Goal: Feedback & Contribution: Submit feedback/report problem

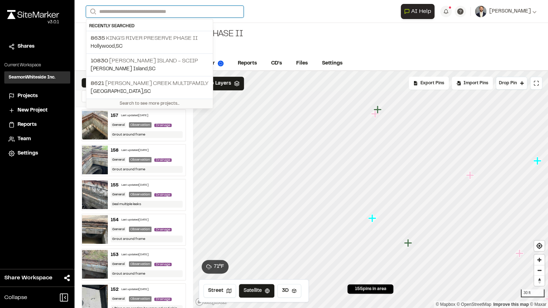
click at [131, 11] on input "Search" at bounding box center [165, 12] width 158 height 12
click at [143, 81] on p "8621 Nowell Creek Multifamily" at bounding box center [150, 83] width 118 height 9
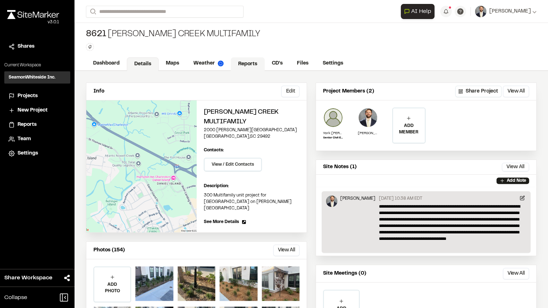
click at [243, 63] on link "Reports" at bounding box center [248, 64] width 34 height 14
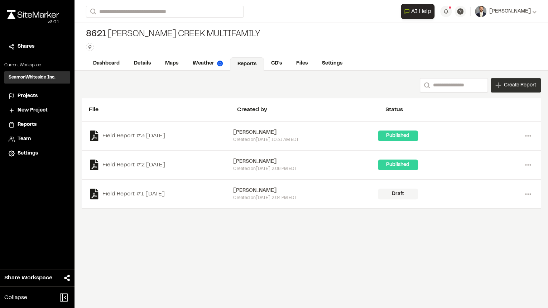
click at [516, 87] on span "Create Report" at bounding box center [520, 85] width 32 height 8
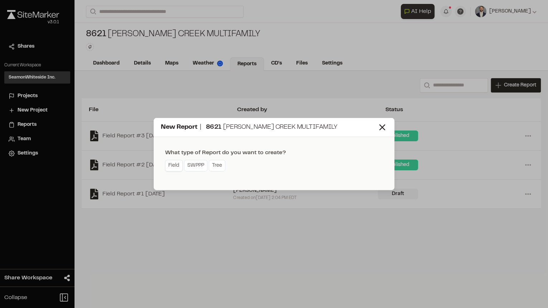
click at [178, 165] on link "Field" at bounding box center [174, 165] width 18 height 11
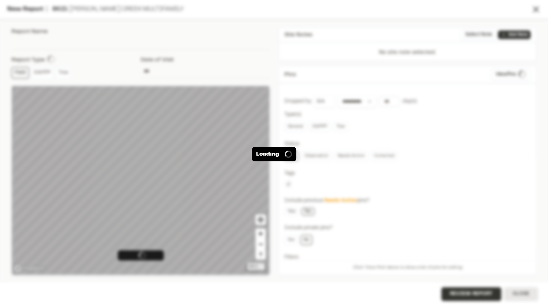
type input "**********"
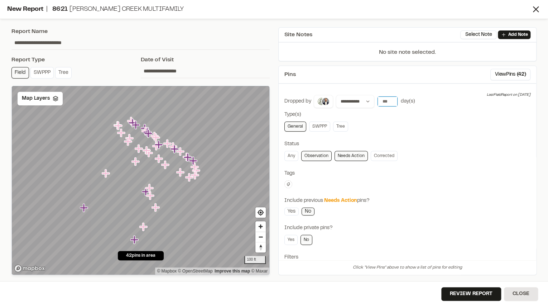
click at [385, 102] on input "number" at bounding box center [387, 101] width 20 height 10
click at [398, 115] on button "7 days" at bounding box center [407, 115] width 19 height 11
click at [495, 78] on button "View Pins ( 41 )" at bounding box center [510, 74] width 39 height 11
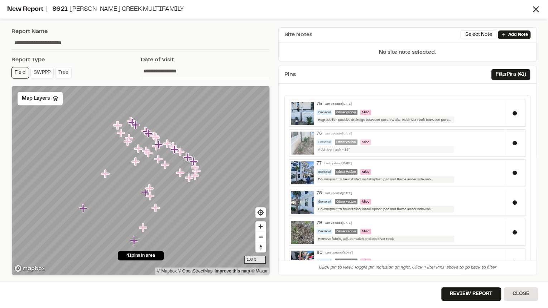
click at [443, 143] on div "General Observation Misc" at bounding box center [408, 141] width 185 height 5
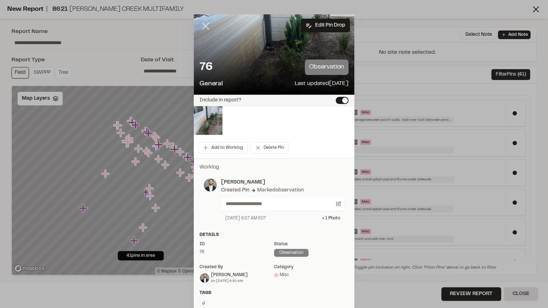
click at [202, 29] on icon at bounding box center [205, 26] width 12 height 12
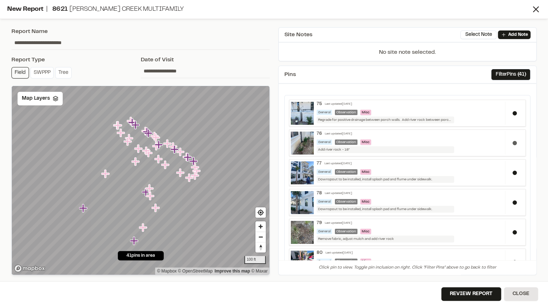
click at [505, 143] on div at bounding box center [514, 142] width 19 height 23
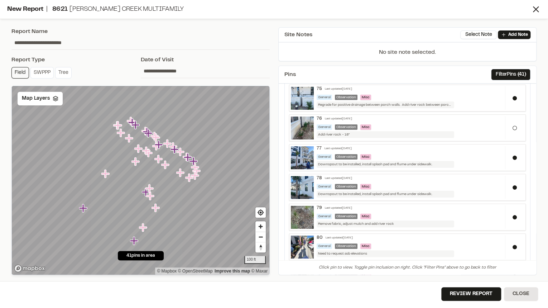
scroll to position [29, 0]
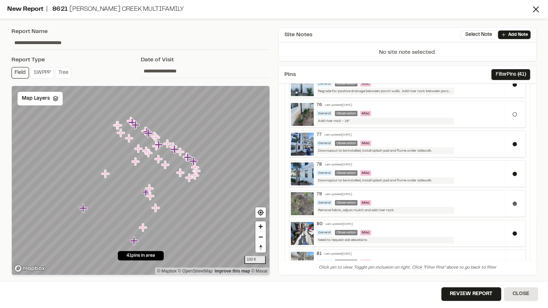
click at [513, 205] on div at bounding box center [514, 203] width 19 height 23
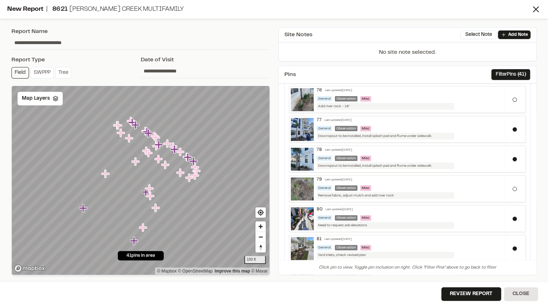
scroll to position [57, 0]
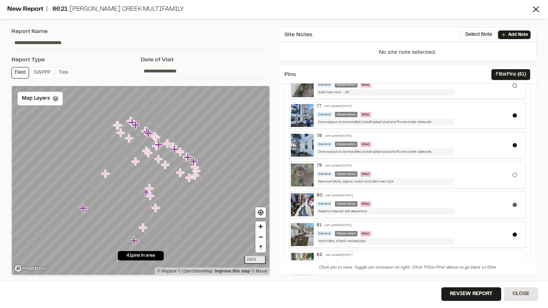
click at [514, 204] on div at bounding box center [514, 204] width 19 height 23
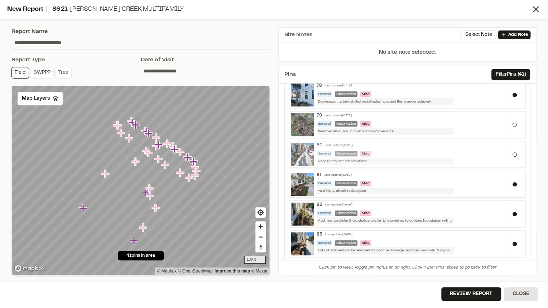
scroll to position [115, 0]
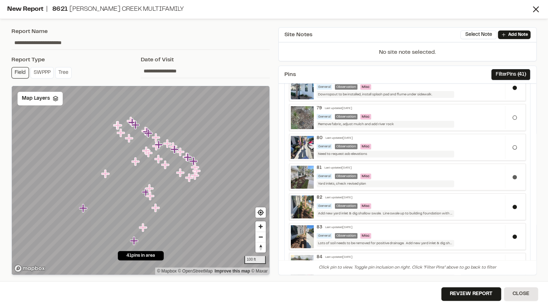
click at [505, 177] on div at bounding box center [514, 176] width 19 height 23
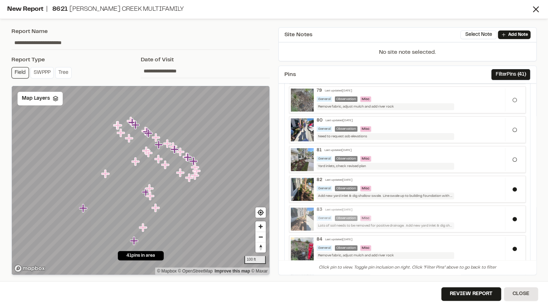
scroll to position [143, 0]
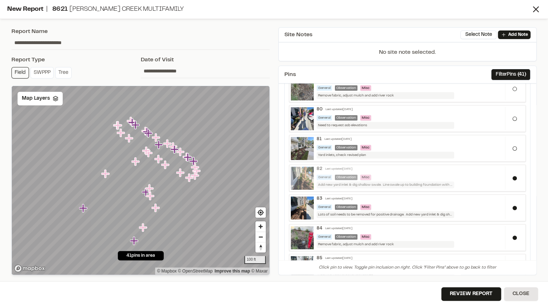
click at [432, 184] on div "Add new yard inlet & dig shallow swale. Line swale up to building foundation wi…" at bounding box center [384, 184] width 137 height 7
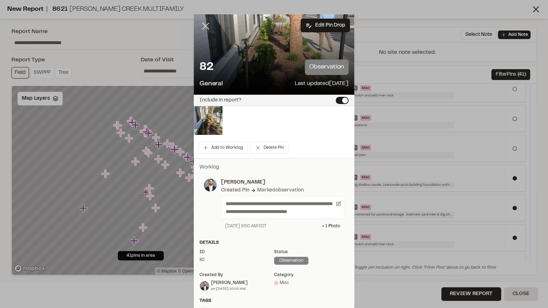
click at [203, 25] on line at bounding box center [206, 26] width 6 height 6
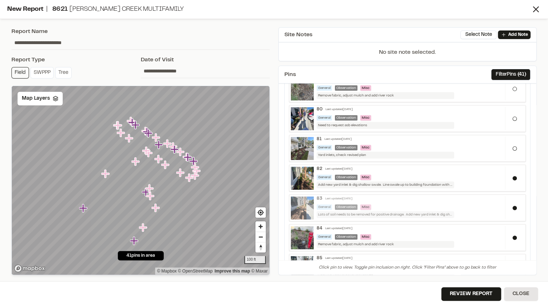
click at [401, 208] on div "83 Last updated Sep 18, 2025 General Observation Misc Lots of soil needs to be …" at bounding box center [409, 207] width 191 height 22
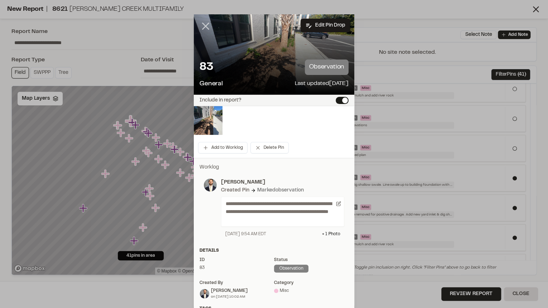
click at [203, 26] on line at bounding box center [206, 26] width 6 height 6
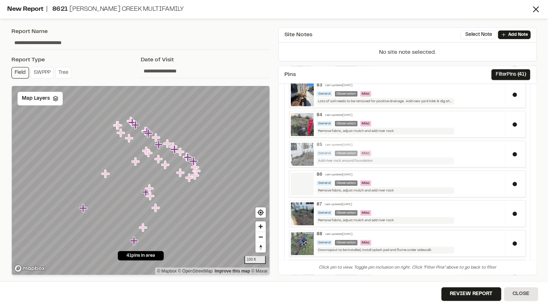
scroll to position [258, 0]
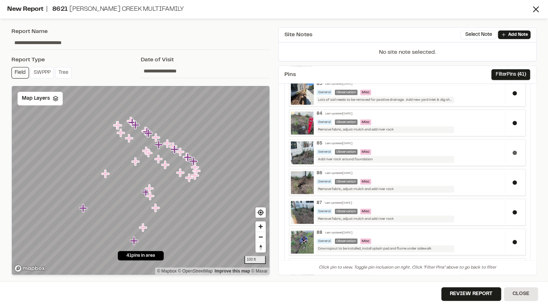
click at [507, 154] on div at bounding box center [514, 152] width 19 height 23
click at [510, 117] on div at bounding box center [514, 122] width 19 height 23
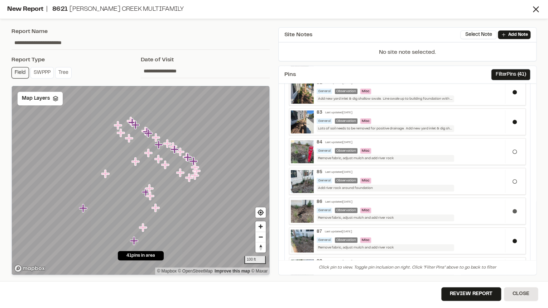
click at [512, 211] on div at bounding box center [514, 210] width 19 height 23
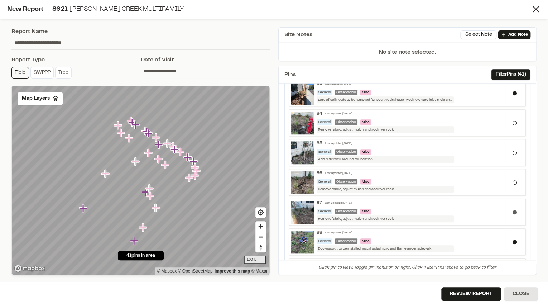
click at [507, 214] on div at bounding box center [514, 211] width 19 height 23
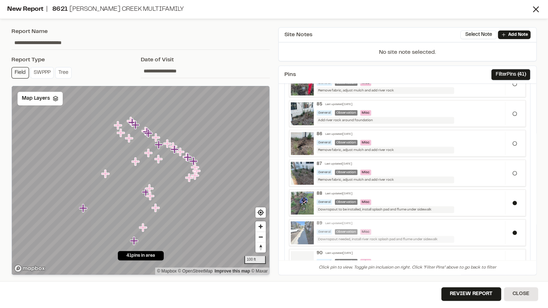
scroll to position [315, 0]
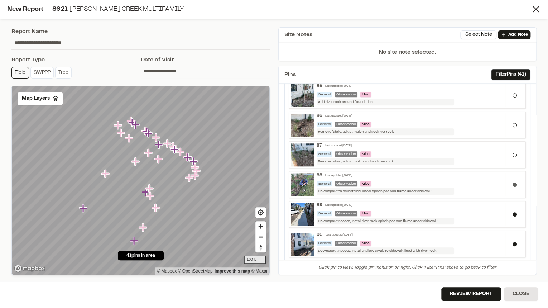
click at [513, 187] on div at bounding box center [514, 184] width 19 height 23
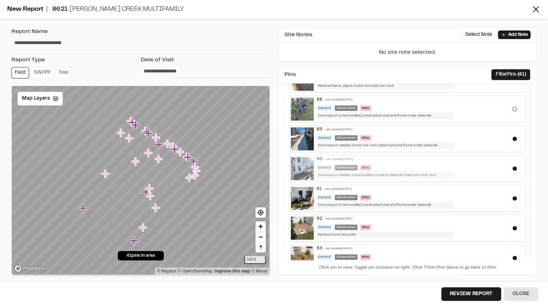
scroll to position [401, 0]
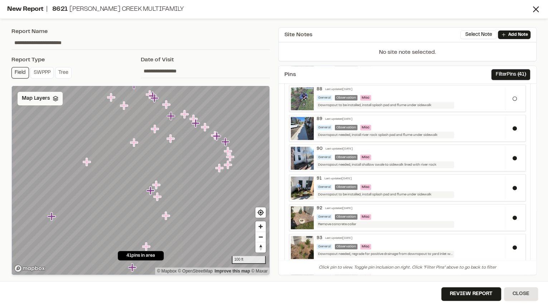
click at [39, 103] on div "Map Layers" at bounding box center [40, 99] width 45 height 14
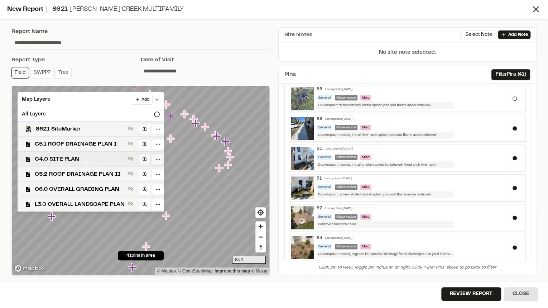
click at [69, 159] on span "C4.0 SITE PLAN" at bounding box center [80, 159] width 90 height 9
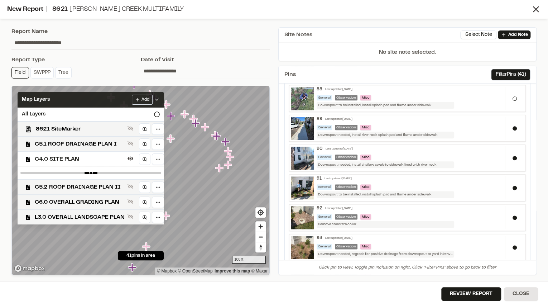
click at [101, 98] on div "Map Layers Add" at bounding box center [91, 100] width 146 height 16
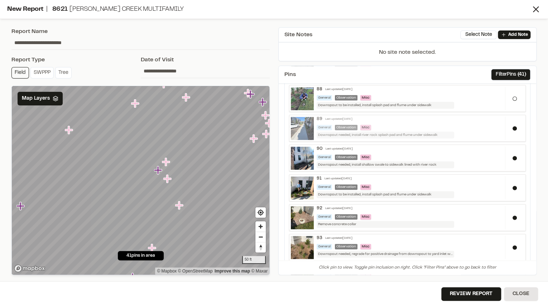
click at [374, 133] on div "Downspout needed, install river rock splash pad and flume under sidewalk" at bounding box center [384, 134] width 137 height 7
click at [394, 125] on div "General Observation Misc" at bounding box center [408, 127] width 185 height 5
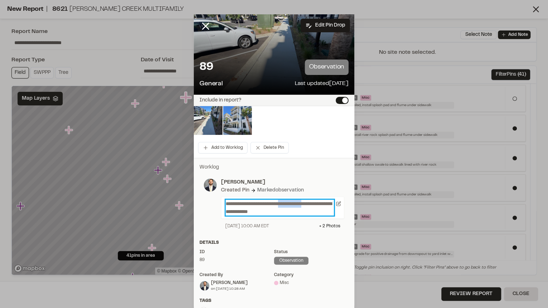
drag, startPoint x: 319, startPoint y: 204, endPoint x: 287, endPoint y: 206, distance: 31.9
click at [291, 204] on p "**********" at bounding box center [280, 207] width 108 height 16
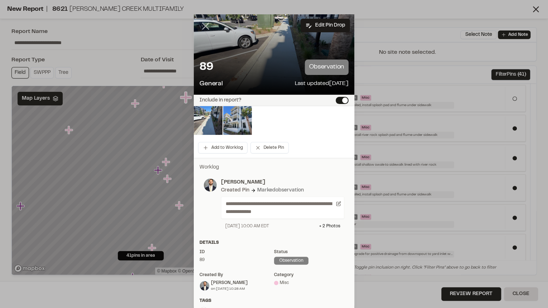
click at [204, 23] on icon at bounding box center [205, 26] width 12 height 12
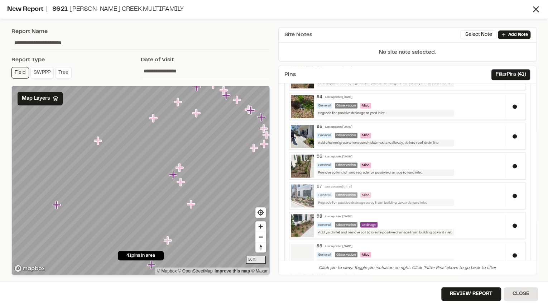
scroll to position [573, 0]
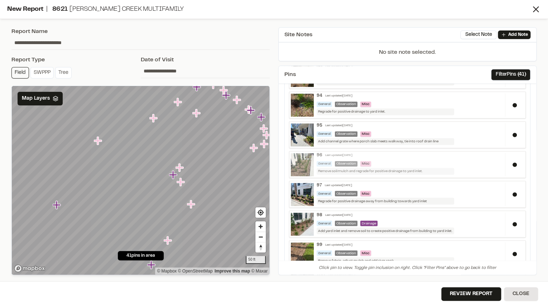
click at [331, 168] on div "Remove soil/mulch and regrade for positive drainage to yard inlet." at bounding box center [384, 171] width 137 height 7
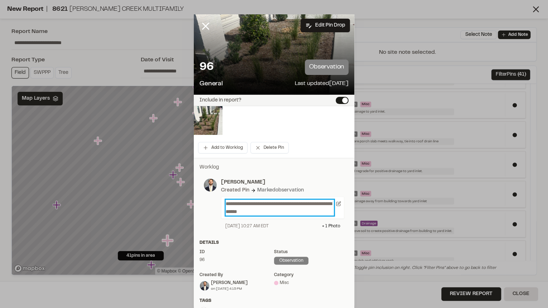
click at [234, 200] on p "**********" at bounding box center [280, 207] width 108 height 16
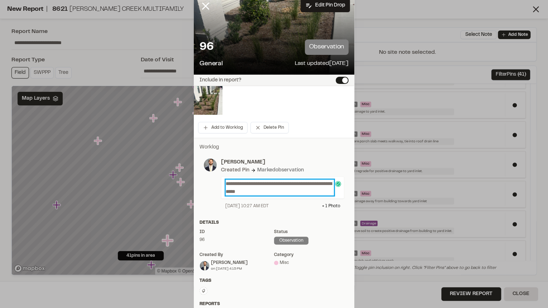
scroll to position [0, 0]
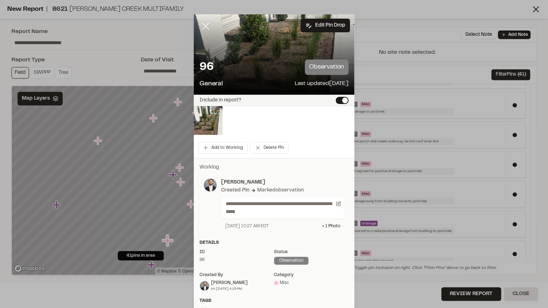
click at [203, 30] on icon at bounding box center [205, 26] width 12 height 12
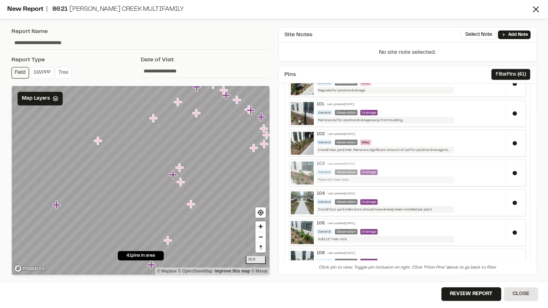
scroll to position [773, 0]
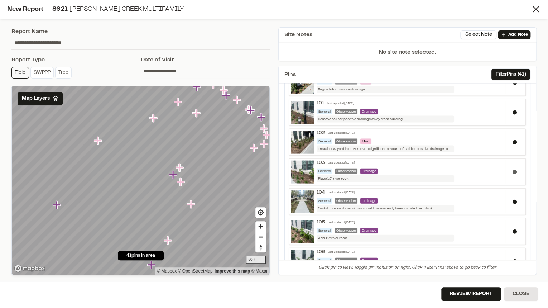
click at [508, 168] on div at bounding box center [514, 171] width 19 height 23
click at [515, 228] on div at bounding box center [514, 230] width 19 height 23
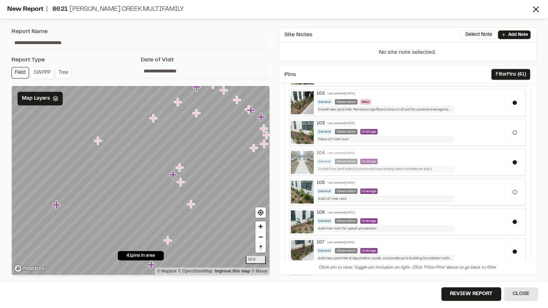
scroll to position [831, 0]
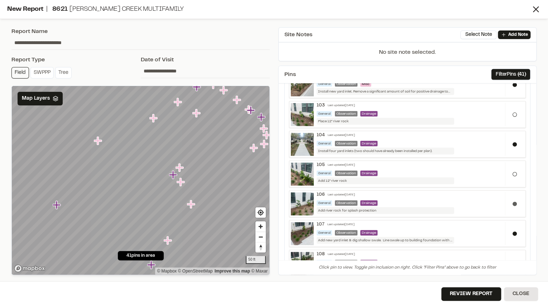
click at [511, 204] on div at bounding box center [514, 203] width 19 height 23
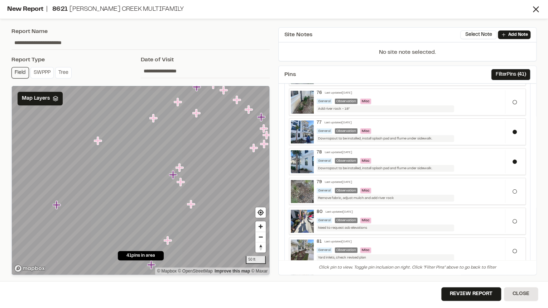
scroll to position [0, 0]
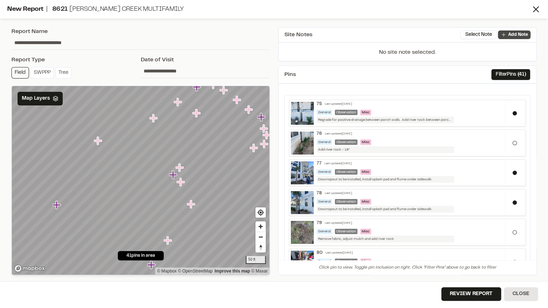
click at [507, 34] on link "Add Note" at bounding box center [514, 34] width 33 height 9
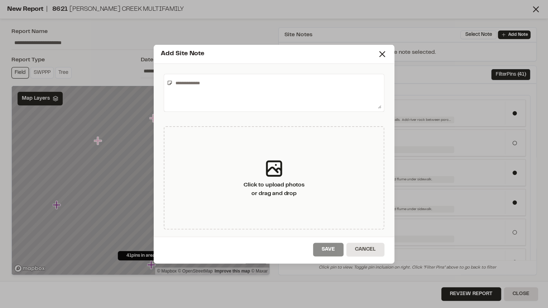
click at [285, 96] on textarea at bounding box center [277, 93] width 208 height 32
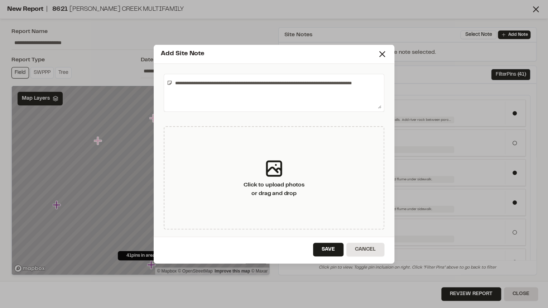
click at [370, 90] on textarea "**********" at bounding box center [276, 93] width 209 height 32
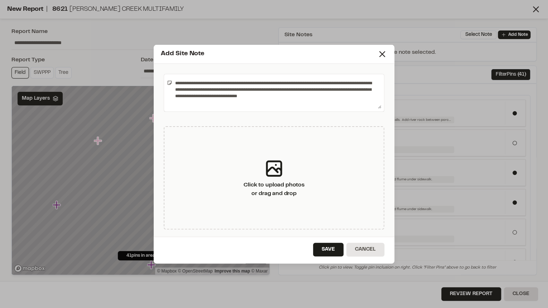
click at [244, 81] on textarea "**********" at bounding box center [276, 93] width 209 height 32
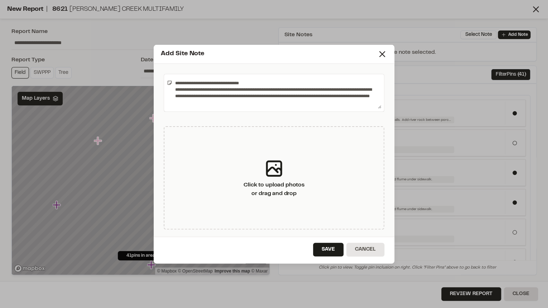
click at [252, 90] on textarea "**********" at bounding box center [276, 93] width 209 height 32
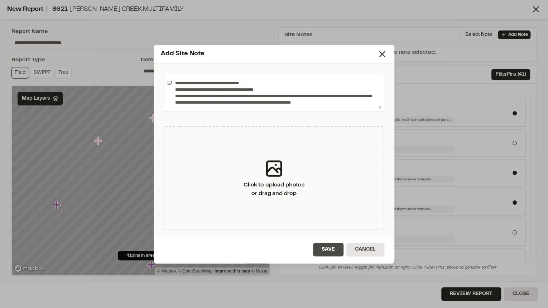
type textarea "**********"
click at [325, 246] on button "Save" at bounding box center [328, 249] width 30 height 14
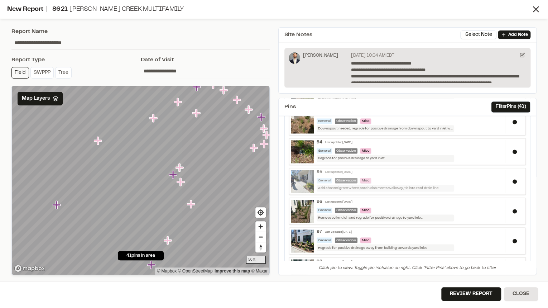
scroll to position [573, 0]
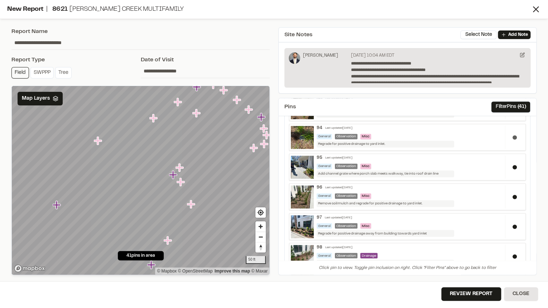
click at [511, 130] on div at bounding box center [514, 136] width 19 height 23
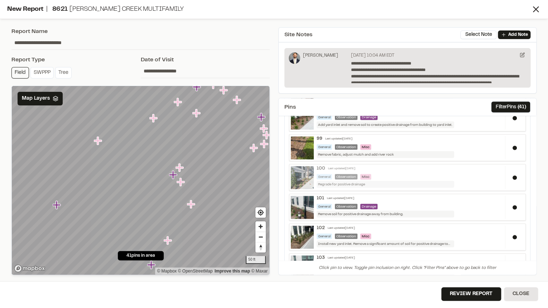
scroll to position [697, 0]
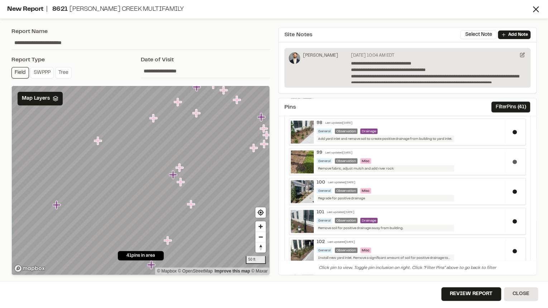
click at [508, 161] on div at bounding box center [514, 161] width 19 height 23
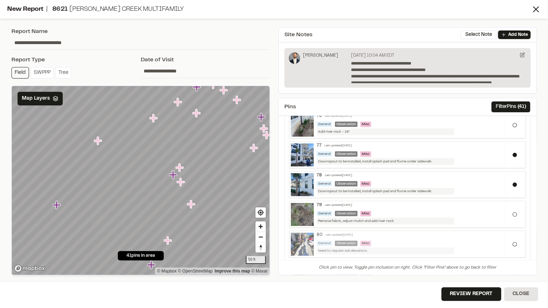
scroll to position [57, 0]
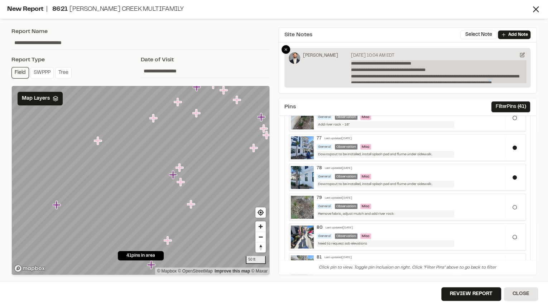
drag, startPoint x: 514, startPoint y: 80, endPoint x: 517, endPoint y: 81, distance: 3.6
click at [514, 80] on p "**********" at bounding box center [438, 71] width 175 height 23
click at [520, 81] on p "**********" at bounding box center [438, 71] width 175 height 23
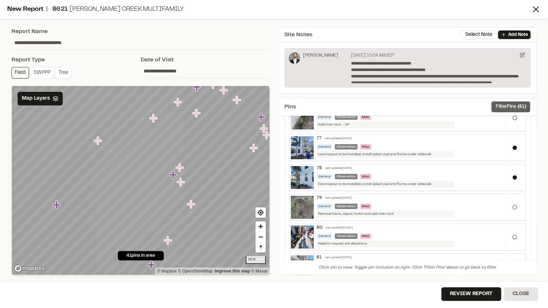
scroll to position [8, 0]
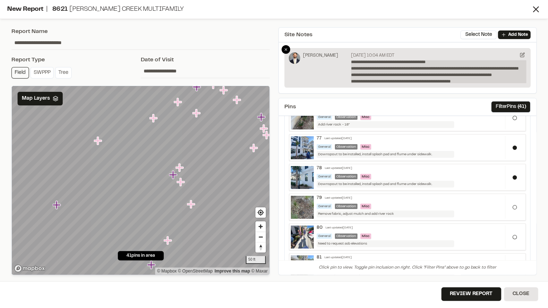
click at [402, 81] on div "**********" at bounding box center [438, 81] width 175 height 6
click at [463, 82] on div "**********" at bounding box center [438, 81] width 175 height 6
click at [494, 79] on div "**********" at bounding box center [438, 81] width 175 height 6
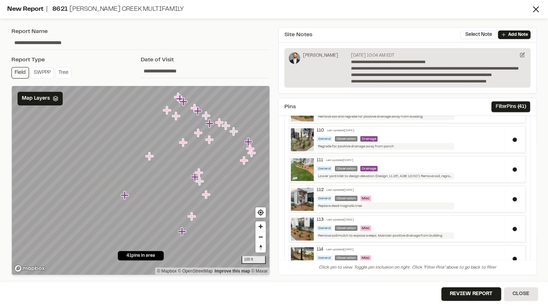
scroll to position [1098, 0]
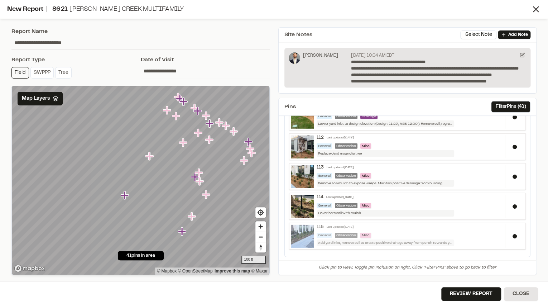
click at [407, 232] on div "General Observation Misc" at bounding box center [408, 234] width 185 height 5
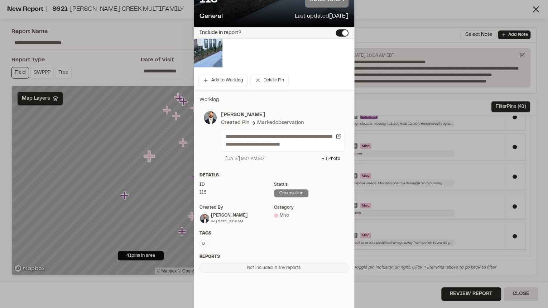
scroll to position [0, 0]
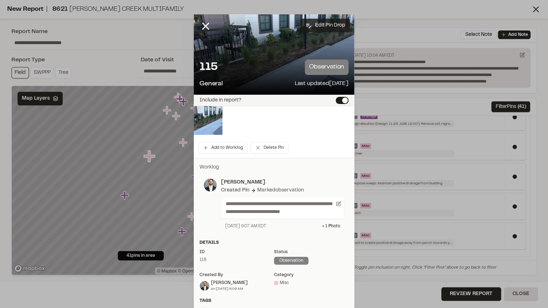
click at [326, 27] on button "Edit Pin Drop" at bounding box center [324, 26] width 49 height 14
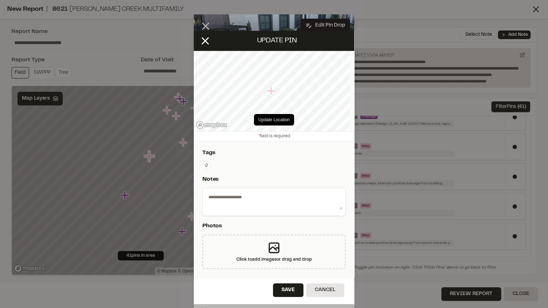
type textarea "**********"
select select "*"
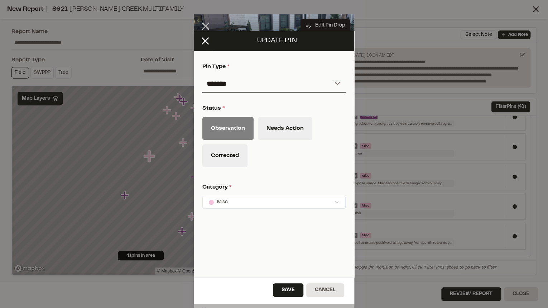
scroll to position [293, 0]
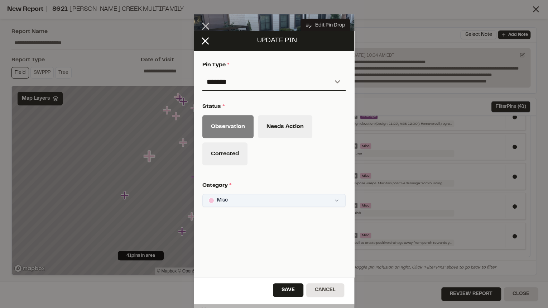
click at [241, 197] on html "Close sidebar v 3.0.1 Shares Current Workspace SeamonWhiteside Inc. SI Projects…" at bounding box center [274, 154] width 548 height 308
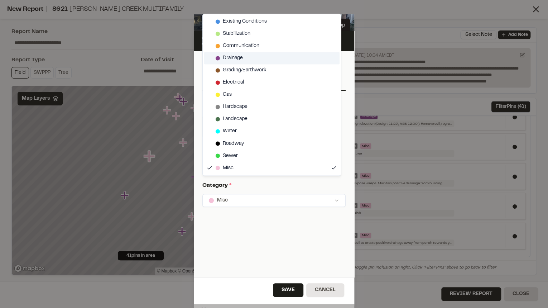
click at [248, 57] on div "Drainage" at bounding box center [271, 58] width 135 height 12
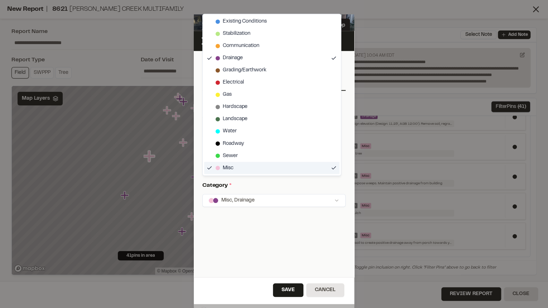
click at [238, 171] on div "Misc" at bounding box center [271, 167] width 135 height 12
click at [289, 292] on html "Close sidebar v 3.0.1 Shares Current Workspace SeamonWhiteside Inc. SI Projects…" at bounding box center [274, 154] width 548 height 308
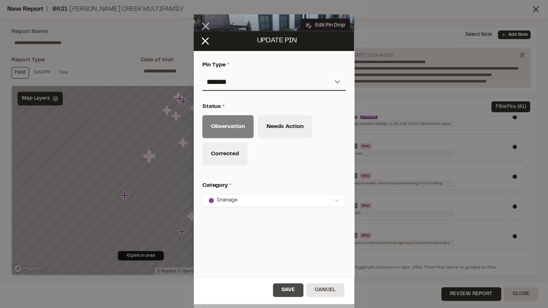
click at [291, 289] on button "Save" at bounding box center [288, 290] width 30 height 14
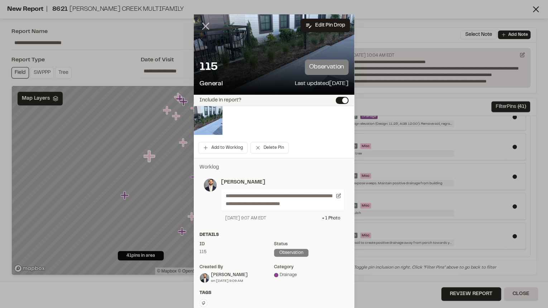
click at [207, 25] on icon at bounding box center [205, 26] width 12 height 12
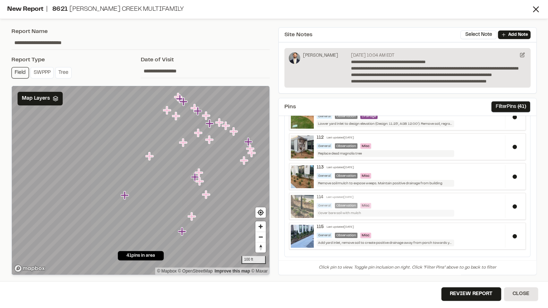
click at [434, 195] on div "114 Last updated Sep 19, 2025 General Observation Misc Cover bare soil with mul…" at bounding box center [409, 205] width 191 height 22
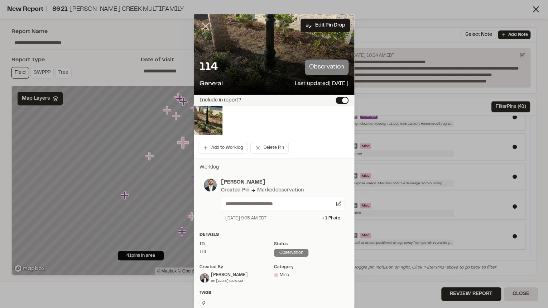
click at [206, 26] on icon at bounding box center [205, 26] width 12 height 12
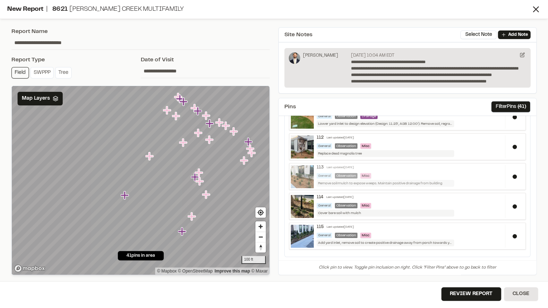
click at [442, 165] on div "113 Last updated Sep 19, 2025" at bounding box center [408, 167] width 185 height 5
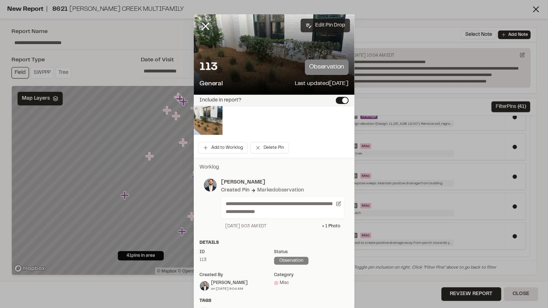
click at [320, 23] on button "Edit Pin Drop" at bounding box center [324, 26] width 49 height 14
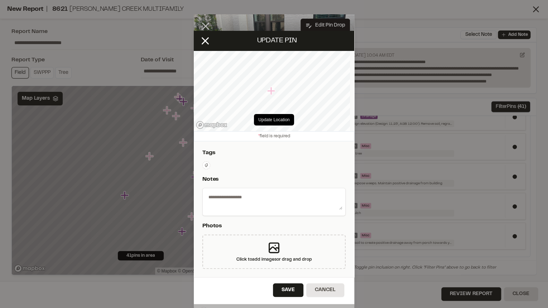
type textarea "**********"
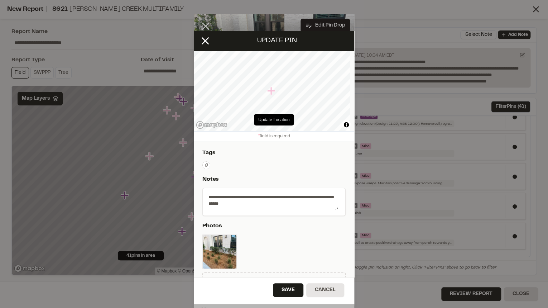
select select "*"
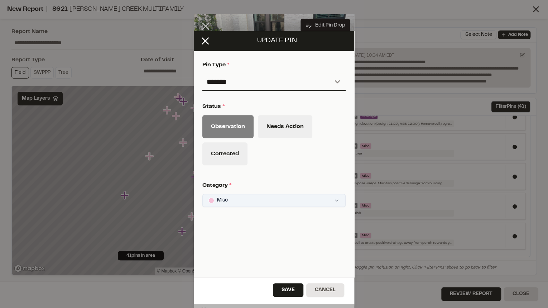
click at [240, 192] on html "Close sidebar v 3.0.1 Shares Current Workspace SeamonWhiteside Inc. SI Projects…" at bounding box center [274, 154] width 548 height 308
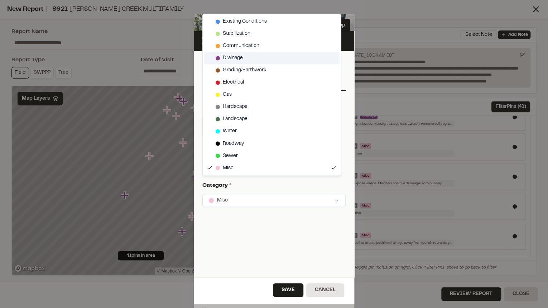
click at [238, 58] on span "Drainage" at bounding box center [233, 58] width 20 height 8
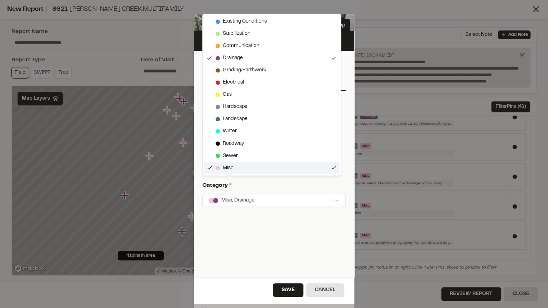
click at [231, 168] on span "Misc" at bounding box center [228, 168] width 11 height 8
click at [285, 294] on html "Close sidebar v 3.0.1 Shares Current Workspace SeamonWhiteside Inc. SI Projects…" at bounding box center [274, 154] width 548 height 308
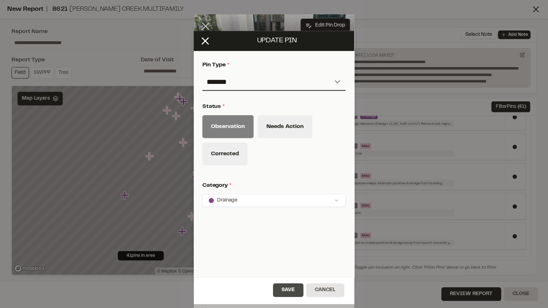
click at [284, 288] on button "Save" at bounding box center [288, 290] width 30 height 14
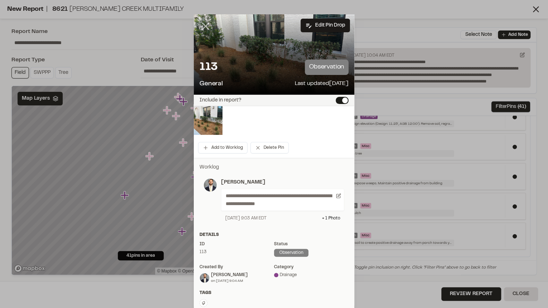
click at [204, 28] on icon at bounding box center [205, 26] width 12 height 12
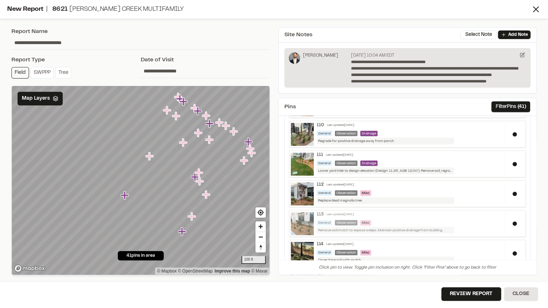
scroll to position [1041, 0]
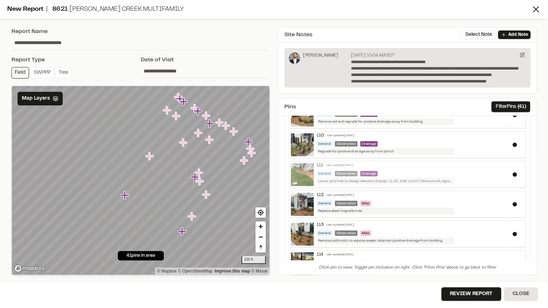
click at [405, 164] on div "111 Last updated Sep 18, 2025 General Observation Drainage Lower yard inlet to …" at bounding box center [409, 174] width 191 height 22
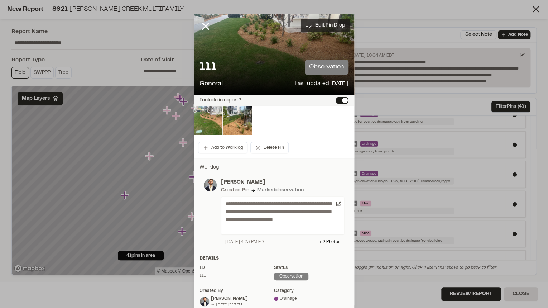
click at [319, 26] on button "Edit Pin Drop" at bounding box center [324, 26] width 49 height 14
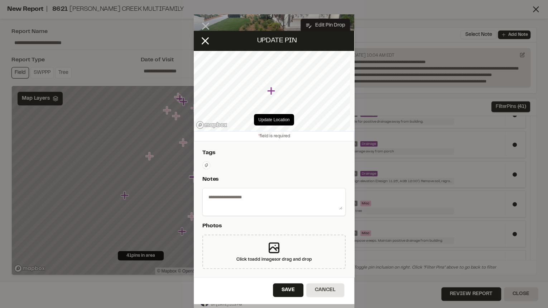
type textarea "**********"
select select "*"
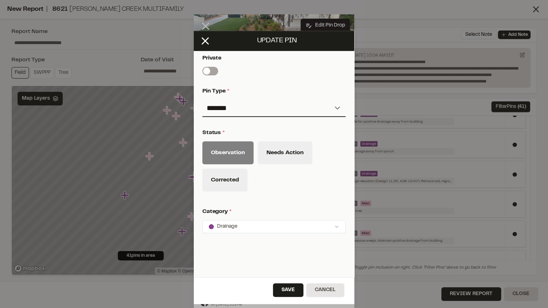
scroll to position [293, 0]
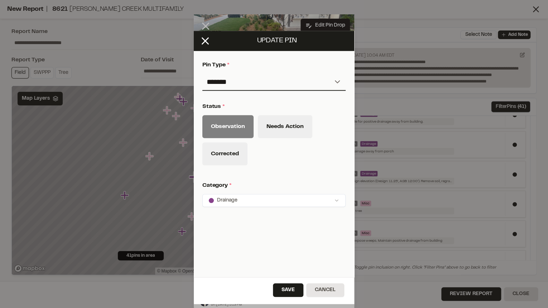
drag, startPoint x: 237, startPoint y: 218, endPoint x: 238, endPoint y: 211, distance: 7.2
click at [238, 211] on div "**********" at bounding box center [274, 38] width 160 height 374
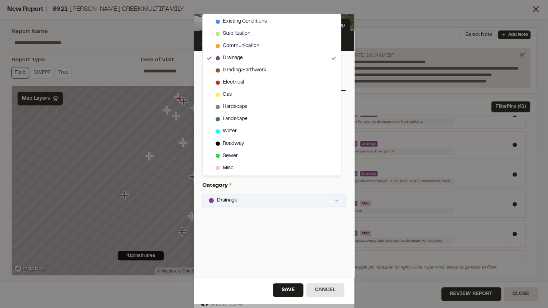
click at [243, 193] on html "Close sidebar v 3.0.1 Shares Current Workspace SeamonWhiteside Inc. SI Projects…" at bounding box center [274, 154] width 548 height 308
click at [285, 292] on html "Close sidebar v 3.0.1 Shares Current Workspace SeamonWhiteside Inc. SI Projects…" at bounding box center [274, 154] width 548 height 308
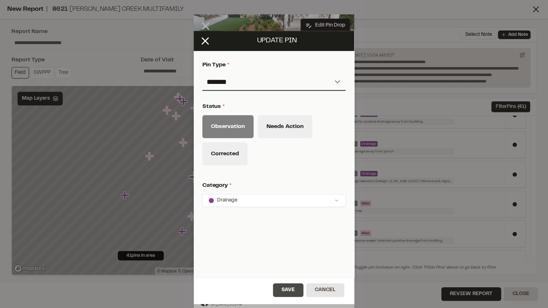
click at [281, 294] on button "Save" at bounding box center [288, 290] width 30 height 14
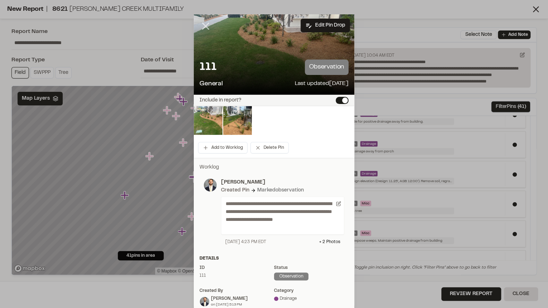
click at [204, 30] on icon at bounding box center [205, 26] width 12 height 12
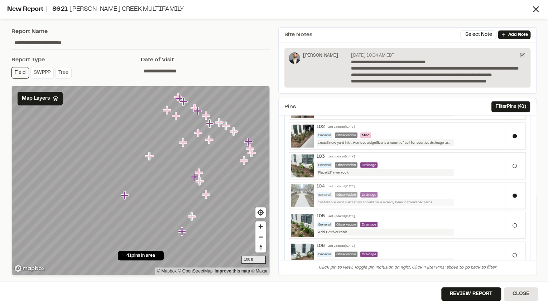
scroll to position [783, 0]
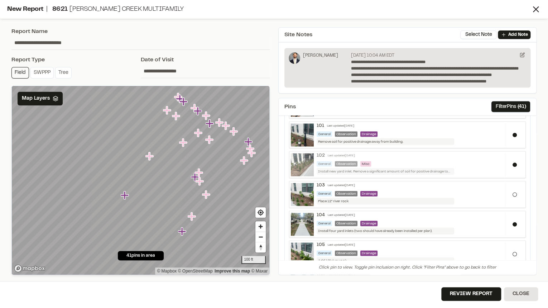
click at [424, 153] on div "102 Last updated Sep 18, 2025" at bounding box center [408, 155] width 185 height 5
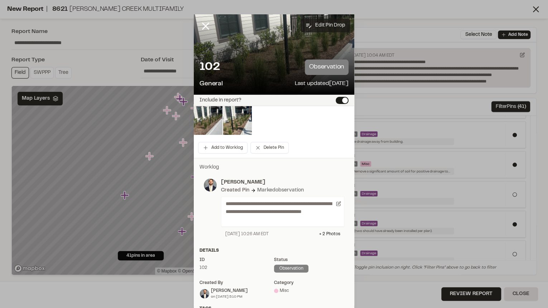
click at [323, 25] on button "Edit Pin Drop" at bounding box center [324, 26] width 49 height 14
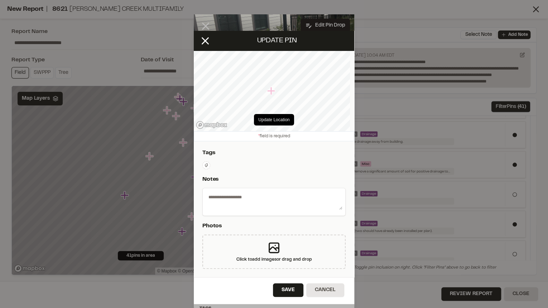
type textarea "**********"
select select "*"
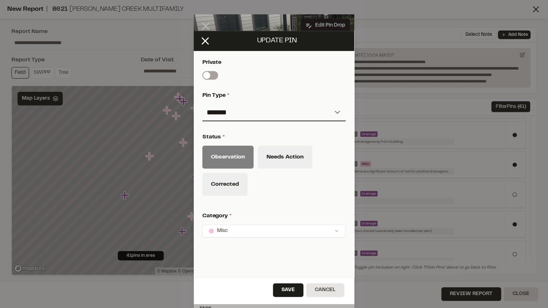
scroll to position [293, 0]
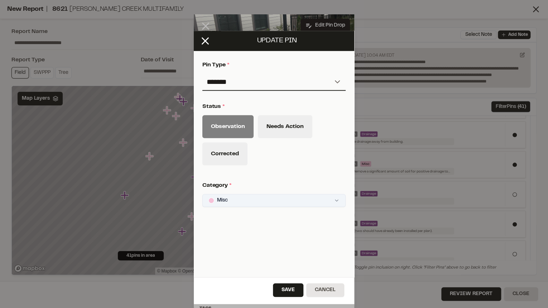
click at [252, 197] on html "Close sidebar v 3.0.1 Shares Current Workspace SeamonWhiteside Inc. SI Projects…" at bounding box center [274, 154] width 548 height 308
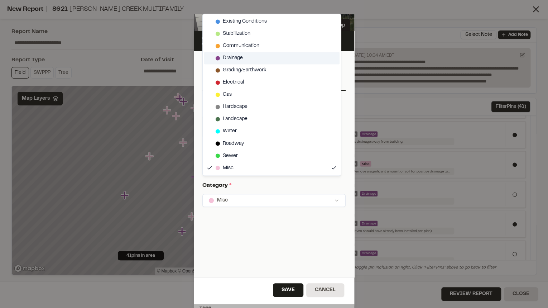
click at [244, 56] on div "Drainage" at bounding box center [271, 58] width 135 height 12
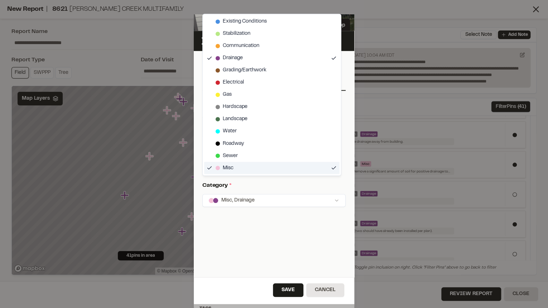
click at [234, 172] on div "Misc" at bounding box center [271, 167] width 135 height 12
click at [289, 293] on html "Close sidebar v 3.0.1 Shares Current Workspace SeamonWhiteside Inc. SI Projects…" at bounding box center [274, 154] width 548 height 308
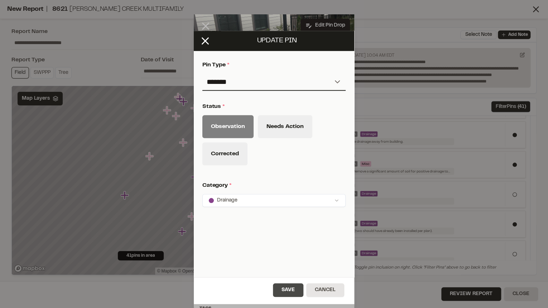
click at [288, 292] on button "Save" at bounding box center [288, 290] width 30 height 14
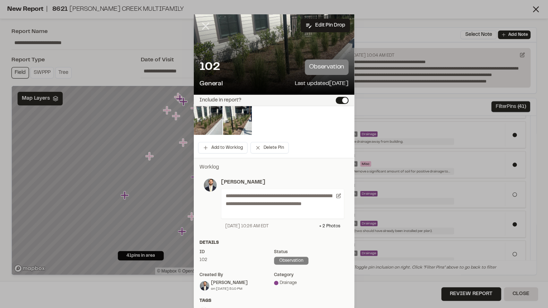
click at [206, 24] on icon at bounding box center [205, 26] width 12 height 12
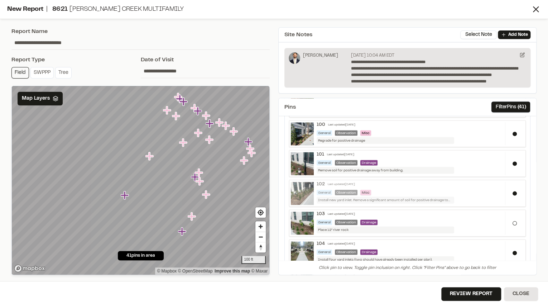
scroll to position [754, 0]
click at [460, 155] on div "101 Last updated Sep 18, 2025 General Observation Drainage Remove soil for posi…" at bounding box center [409, 163] width 191 height 22
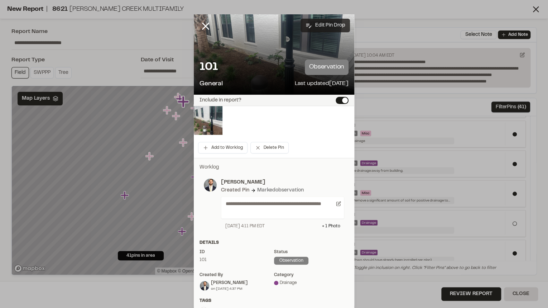
click at [321, 21] on button "Edit Pin Drop" at bounding box center [324, 26] width 49 height 14
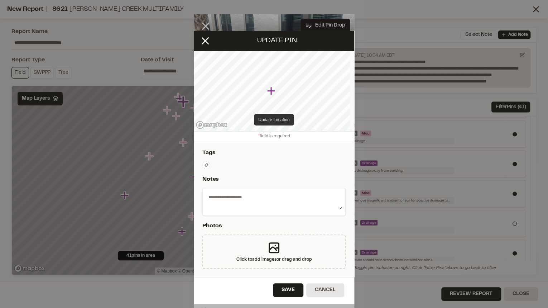
type textarea "**********"
select select "*"
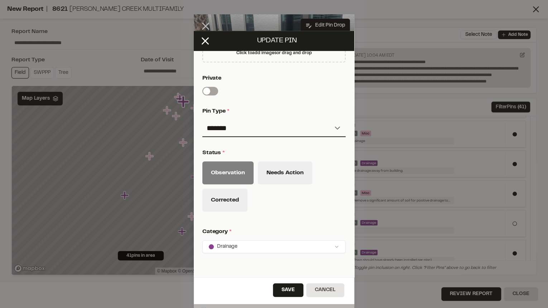
scroll to position [293, 0]
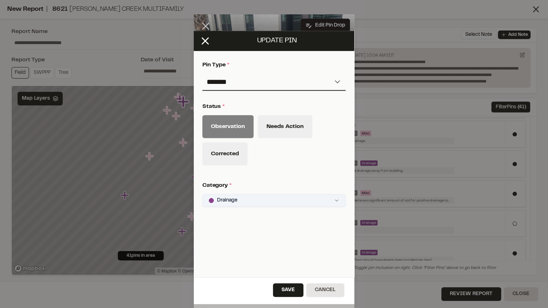
click at [241, 195] on html "Close sidebar v 3.0.1 Shares Current Workspace SeamonWhiteside Inc. SI Projects…" at bounding box center [274, 154] width 548 height 308
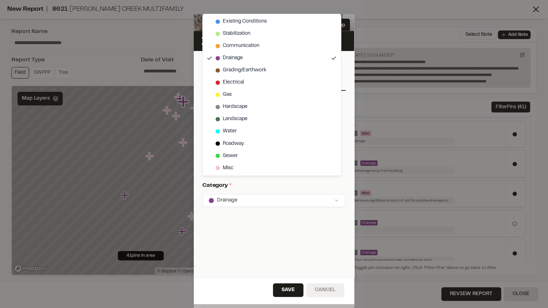
click at [316, 291] on html "Close sidebar v 3.0.1 Shares Current Workspace SeamonWhiteside Inc. SI Projects…" at bounding box center [274, 154] width 548 height 308
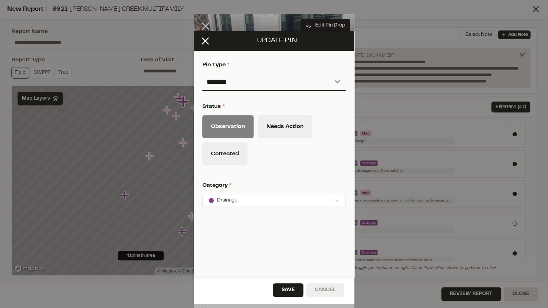
click at [322, 291] on button "Cancel" at bounding box center [325, 290] width 38 height 14
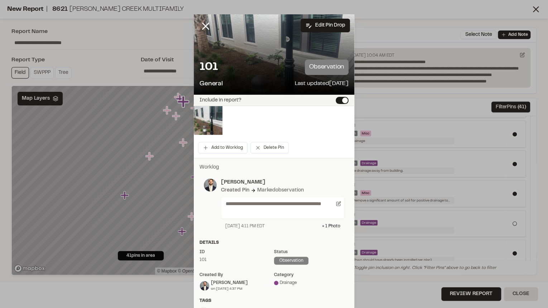
click at [196, 24] on div at bounding box center [211, 31] width 34 height 34
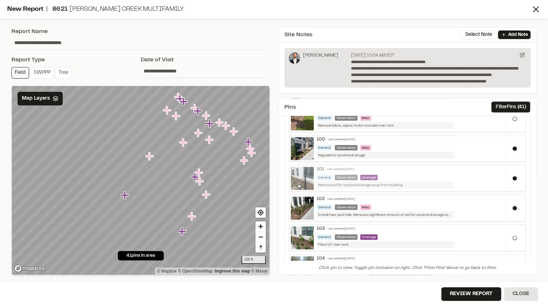
scroll to position [726, 0]
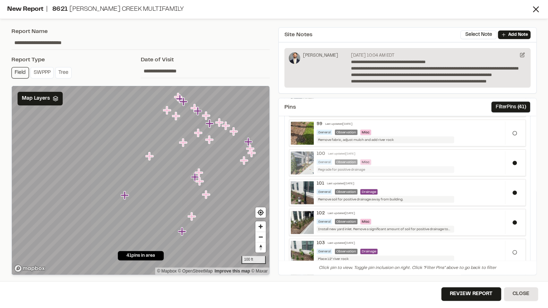
click at [400, 151] on div "100 Last updated Sep 17, 2025" at bounding box center [408, 153] width 185 height 5
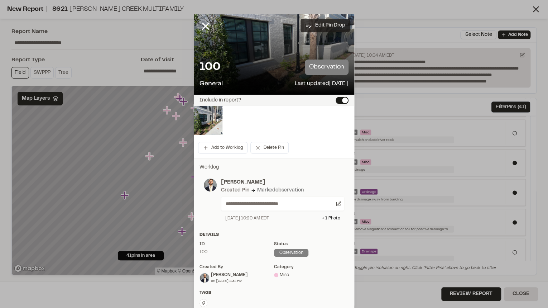
click at [329, 24] on button "Edit Pin Drop" at bounding box center [324, 26] width 49 height 14
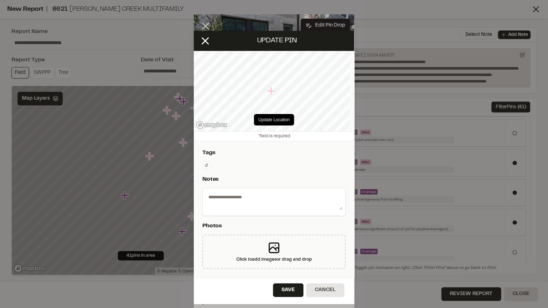
type textarea "**********"
select select "*"
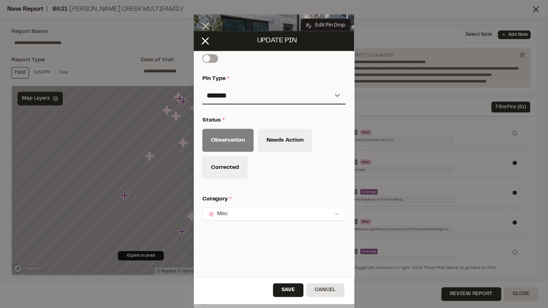
scroll to position [293, 0]
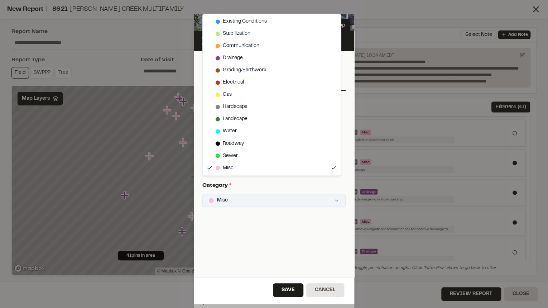
click at [243, 192] on html "Close sidebar v 3.0.1 Shares Current Workspace SeamonWhiteside Inc. SI Projects…" at bounding box center [274, 154] width 548 height 308
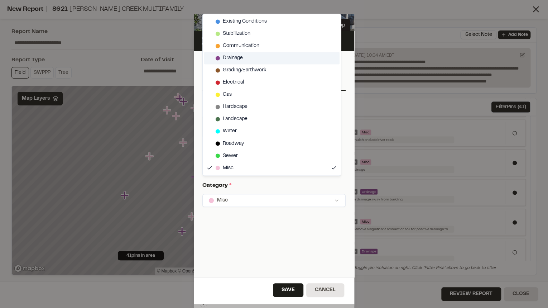
click at [238, 60] on span "Drainage" at bounding box center [233, 58] width 20 height 8
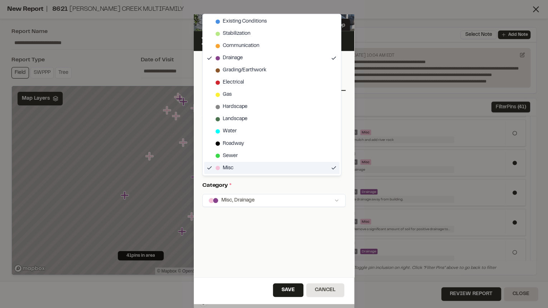
click at [238, 170] on div "Misc" at bounding box center [271, 167] width 135 height 12
click at [288, 288] on html "Close sidebar v 3.0.1 Shares Current Workspace SeamonWhiteside Inc. SI Projects…" at bounding box center [274, 154] width 548 height 308
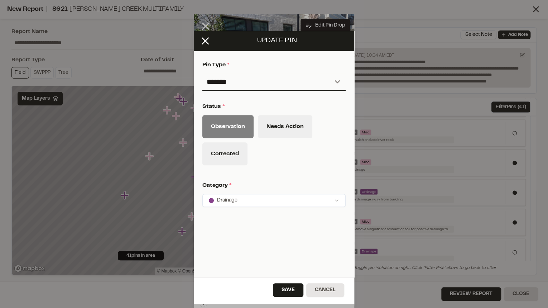
click at [288, 288] on button "Save" at bounding box center [288, 290] width 30 height 14
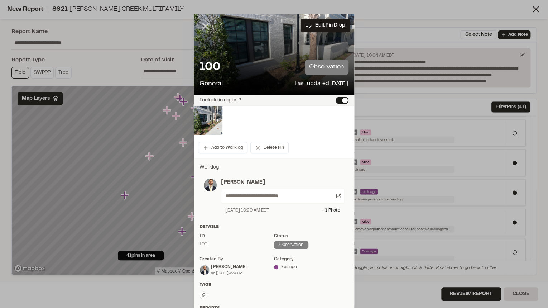
click at [202, 32] on icon at bounding box center [205, 26] width 12 height 12
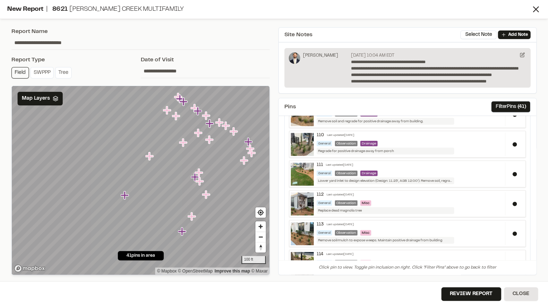
scroll to position [1098, 0]
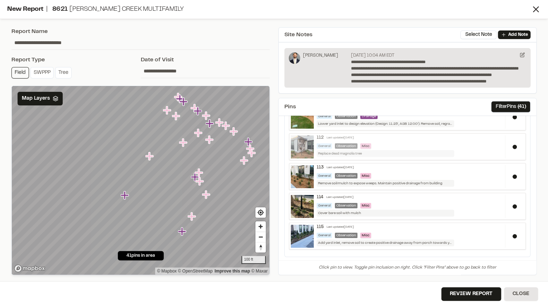
click at [398, 143] on div "General Observation Misc" at bounding box center [408, 145] width 185 height 5
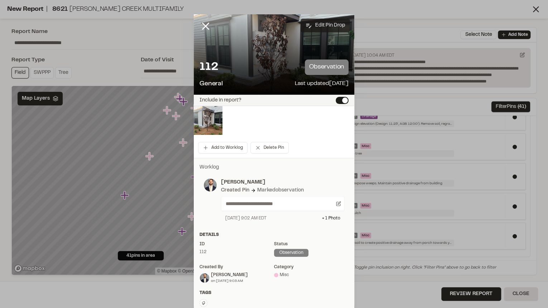
click at [316, 28] on button "Edit Pin Drop" at bounding box center [324, 26] width 49 height 14
select select "*"
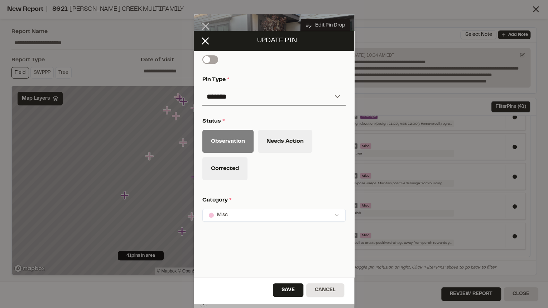
scroll to position [293, 0]
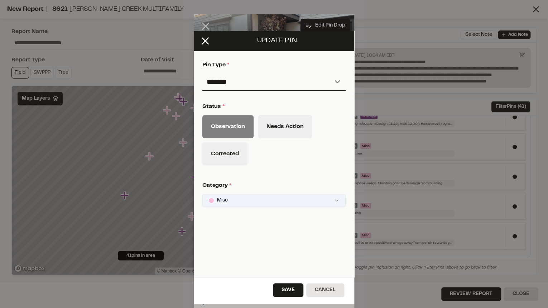
click at [274, 193] on html "Close sidebar v 3.0.1 Shares Current Workspace SeamonWhiteside Inc. SI Projects…" at bounding box center [274, 154] width 548 height 308
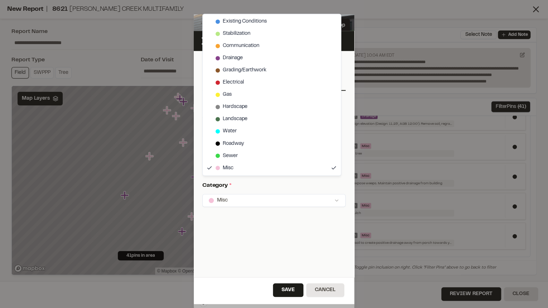
click at [281, 237] on html "Close sidebar v 3.0.1 Shares Current Workspace SeamonWhiteside Inc. SI Projects…" at bounding box center [274, 154] width 548 height 308
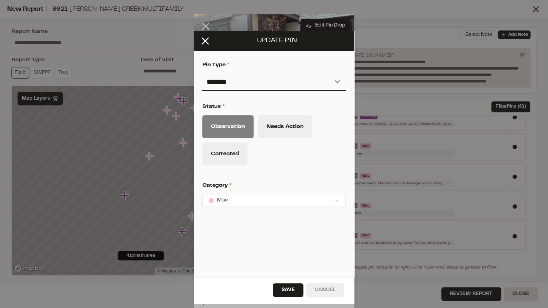
click at [323, 289] on button "Cancel" at bounding box center [325, 290] width 38 height 14
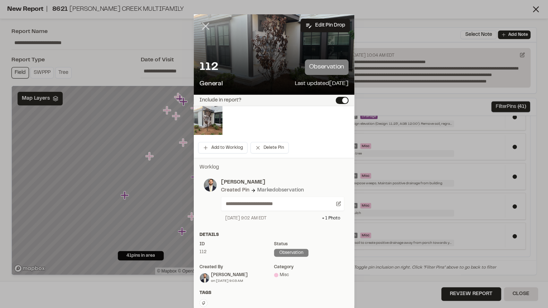
click at [206, 24] on line at bounding box center [206, 26] width 6 height 6
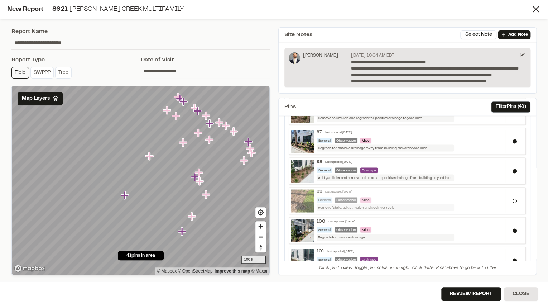
scroll to position [640, 0]
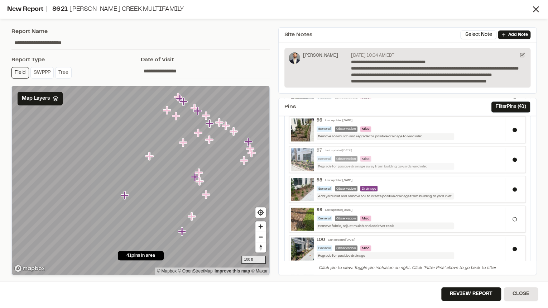
click at [405, 148] on div "97 Last updated Sep 18, 2025" at bounding box center [408, 149] width 185 height 5
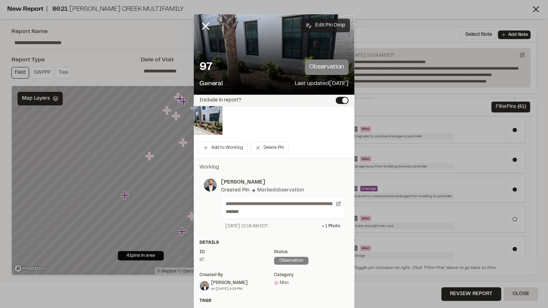
click at [319, 21] on button "Edit Pin Drop" at bounding box center [324, 26] width 49 height 14
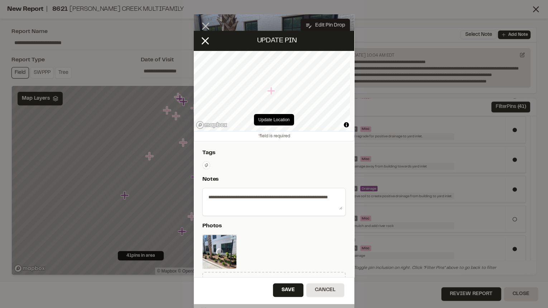
type textarea "**********"
select select "*"
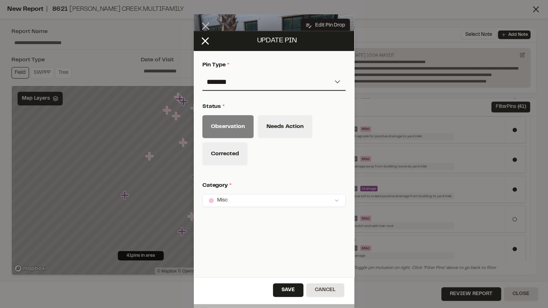
scroll to position [293, 0]
click at [255, 194] on html "Close sidebar v 3.0.1 Shares Current Workspace SeamonWhiteside Inc. SI Projects…" at bounding box center [274, 154] width 548 height 308
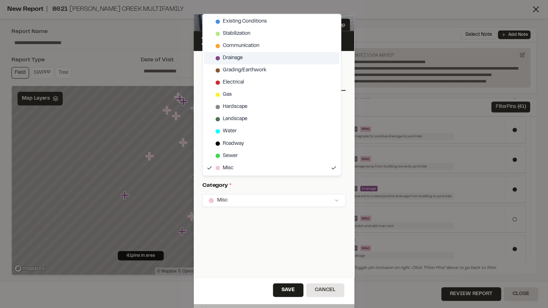
click at [243, 57] on div "Drainage" at bounding box center [271, 58] width 135 height 12
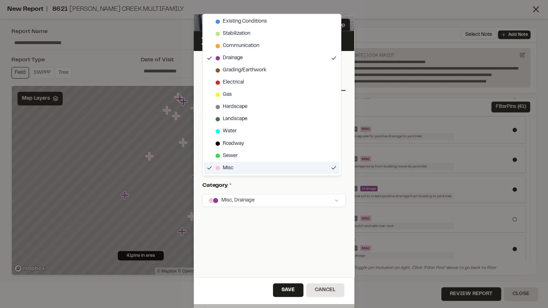
click at [251, 167] on div "Misc" at bounding box center [271, 167] width 135 height 12
click at [291, 292] on html "Close sidebar v 3.0.1 Shares Current Workspace SeamonWhiteside Inc. SI Projects…" at bounding box center [274, 154] width 548 height 308
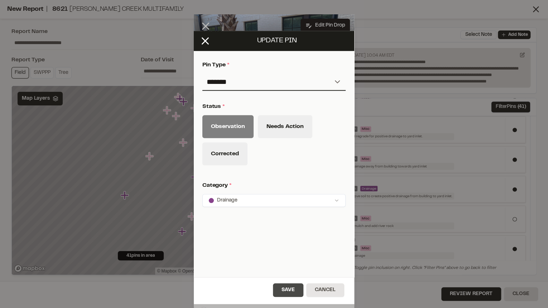
click at [291, 290] on button "Save" at bounding box center [288, 290] width 30 height 14
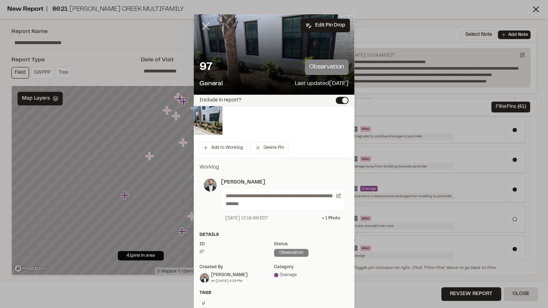
click at [204, 25] on line at bounding box center [206, 26] width 6 height 6
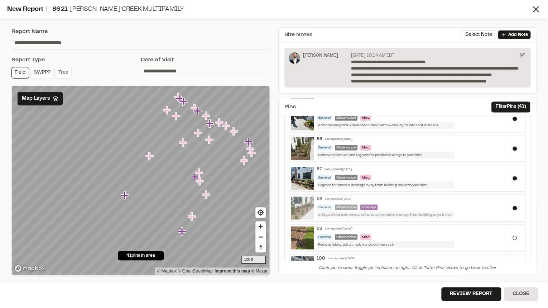
scroll to position [611, 0]
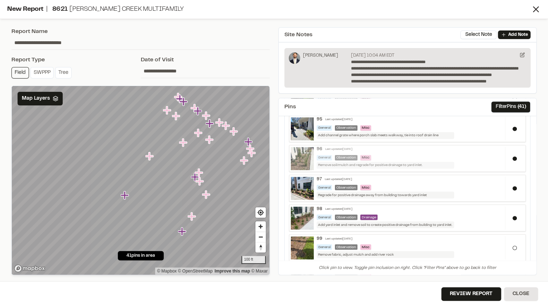
click at [452, 150] on div "96 Last updated Sep 19, 2025 General Observation Misc Remove soil/mulch and reg…" at bounding box center [409, 157] width 191 height 22
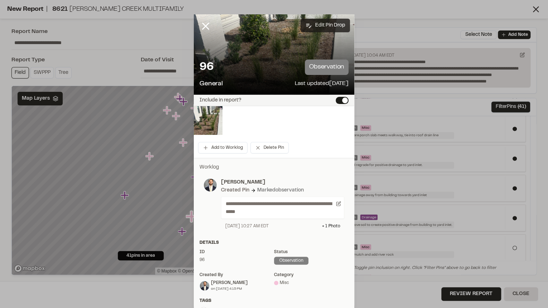
click at [330, 21] on button "Edit Pin Drop" at bounding box center [324, 26] width 49 height 14
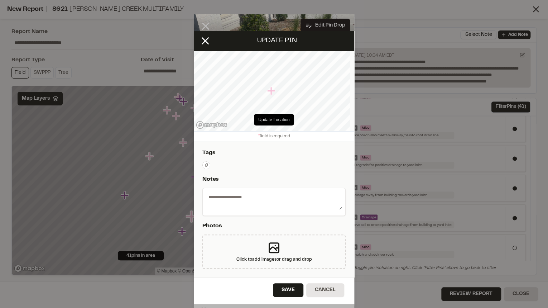
type textarea "**********"
select select "*"
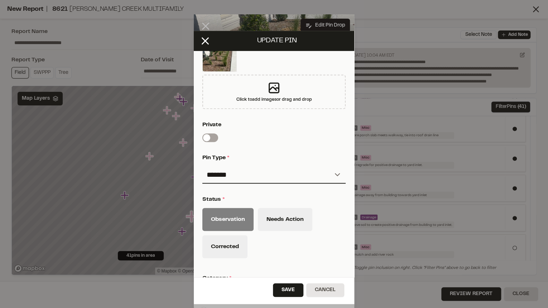
scroll to position [293, 0]
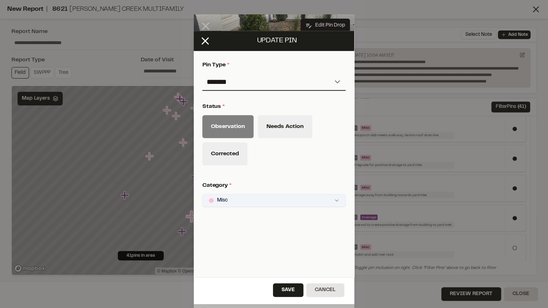
click at [262, 196] on html "Close sidebar v 3.0.1 Shares Current Workspace SeamonWhiteside Inc. SI Projects…" at bounding box center [274, 154] width 548 height 308
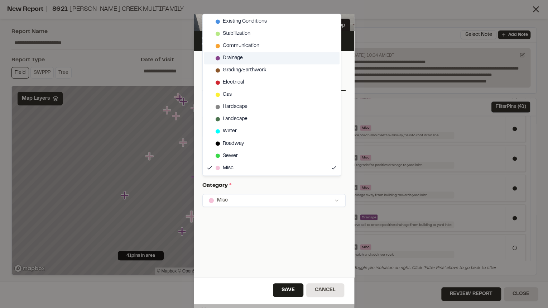
click at [245, 59] on div "Drainage" at bounding box center [271, 58] width 135 height 12
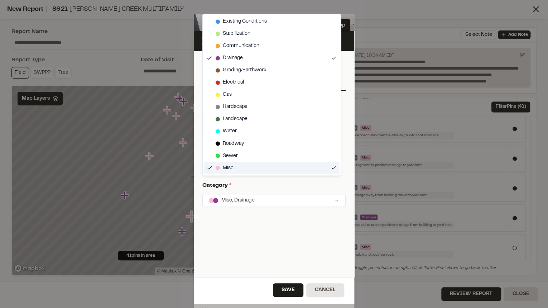
click at [260, 171] on div "Misc" at bounding box center [271, 167] width 135 height 12
click at [290, 291] on html "Close sidebar v 3.0.1 Shares Current Workspace SeamonWhiteside Inc. SI Projects…" at bounding box center [274, 154] width 548 height 308
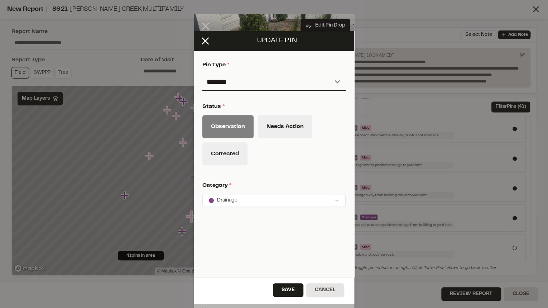
click at [203, 32] on div "Update pin" at bounding box center [274, 41] width 160 height 20
click at [205, 39] on icon at bounding box center [205, 41] width 12 height 12
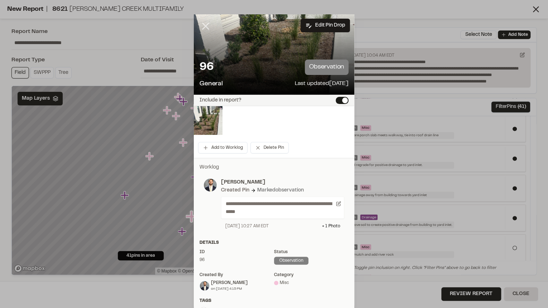
click at [204, 26] on line at bounding box center [206, 26] width 6 height 6
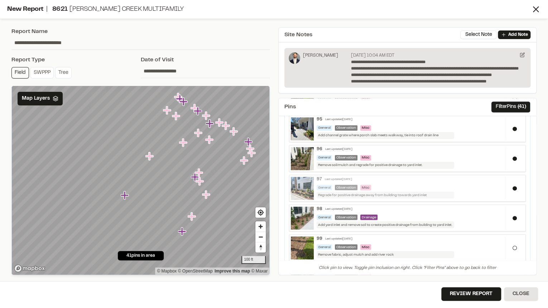
click at [431, 184] on div "General Observation Misc" at bounding box center [408, 186] width 185 height 5
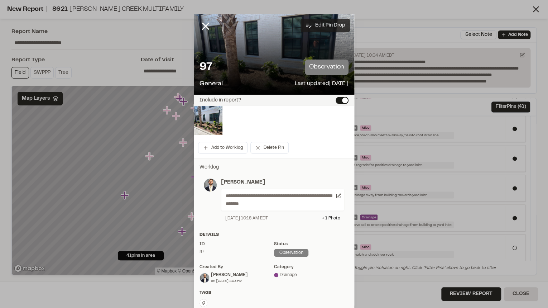
click at [328, 25] on button "Edit Pin Drop" at bounding box center [324, 26] width 49 height 14
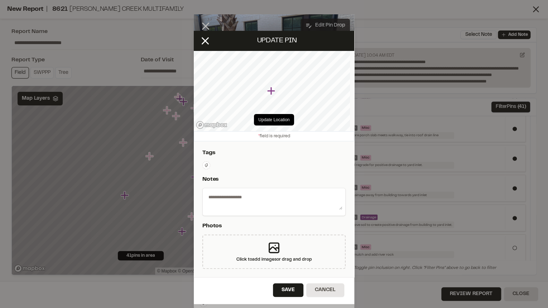
type textarea "**********"
select select "*"
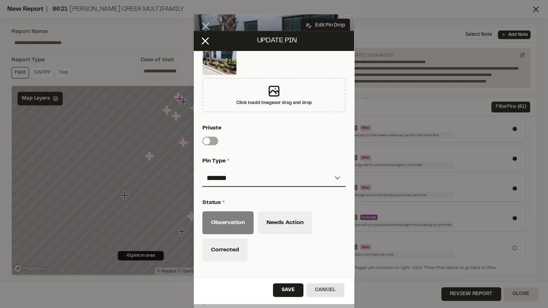
scroll to position [286, 0]
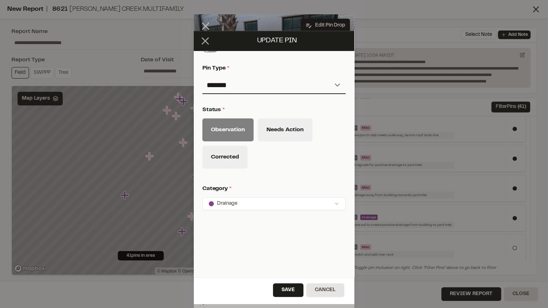
click at [208, 37] on icon at bounding box center [205, 41] width 12 height 12
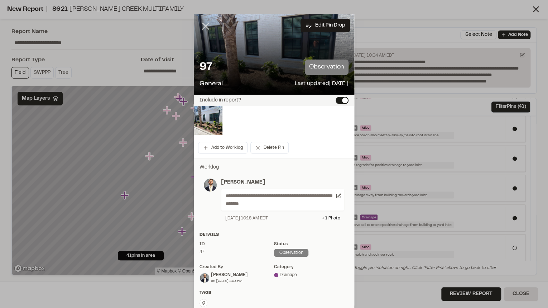
click at [205, 26] on icon at bounding box center [205, 26] width 12 height 12
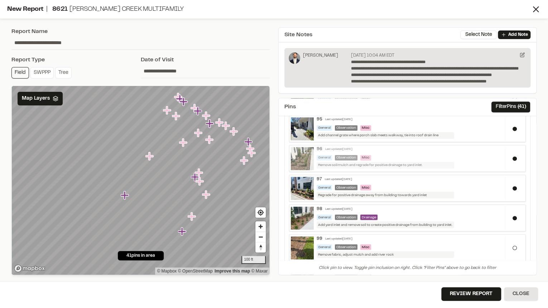
click at [472, 155] on div "General Observation Misc" at bounding box center [408, 157] width 185 height 5
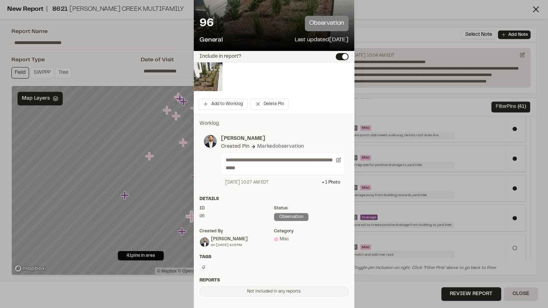
scroll to position [15, 0]
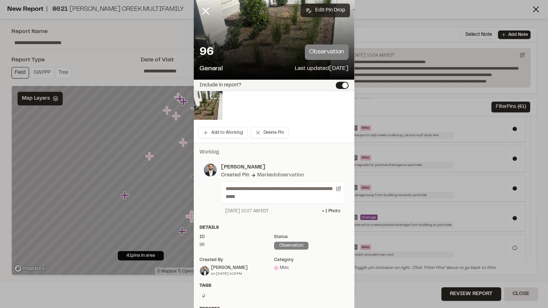
click at [322, 9] on button "Edit Pin Drop" at bounding box center [324, 11] width 49 height 14
select select "*"
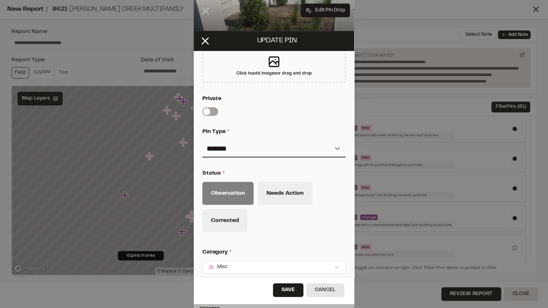
scroll to position [229, 0]
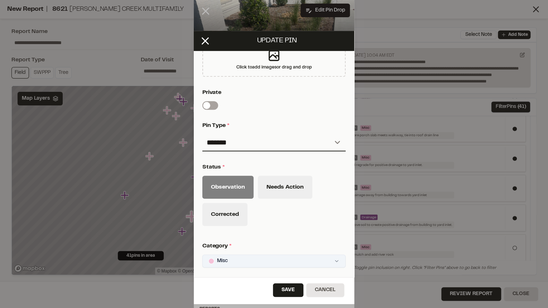
click at [242, 260] on div "**********" at bounding box center [274, 154] width 548 height 308
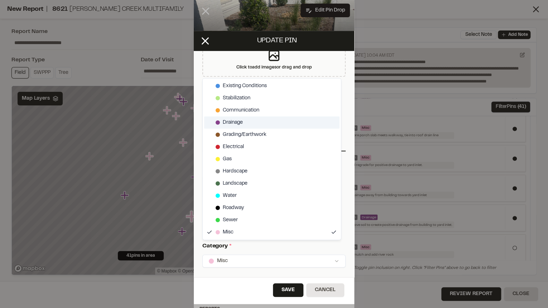
click at [240, 125] on span "Drainage" at bounding box center [233, 122] width 20 height 8
click at [251, 234] on div "Misc" at bounding box center [271, 232] width 135 height 12
click at [282, 290] on html "Close sidebar v 3.0.1 Shares Current Workspace SeamonWhiteside Inc. SI Projects…" at bounding box center [274, 154] width 548 height 308
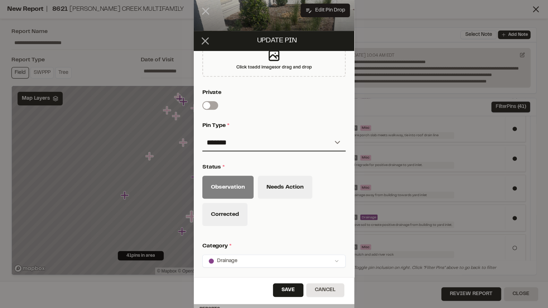
click at [206, 42] on line at bounding box center [205, 41] width 6 height 6
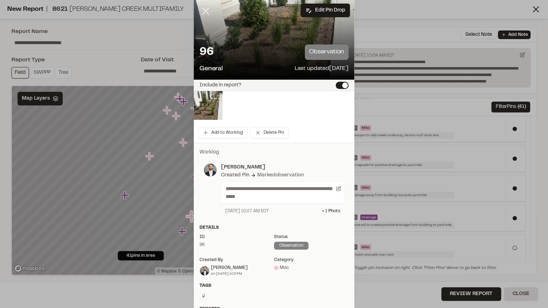
click at [204, 9] on icon at bounding box center [205, 11] width 12 height 12
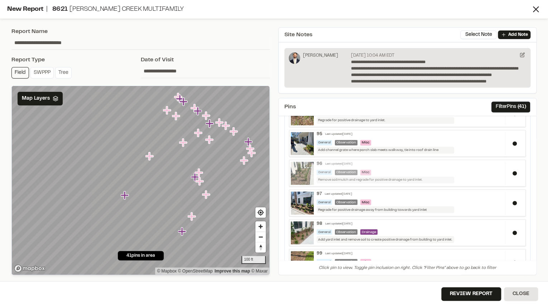
scroll to position [582, 0]
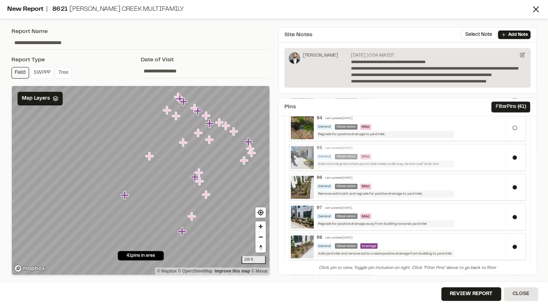
click at [445, 154] on div "General Observation Misc" at bounding box center [408, 156] width 185 height 5
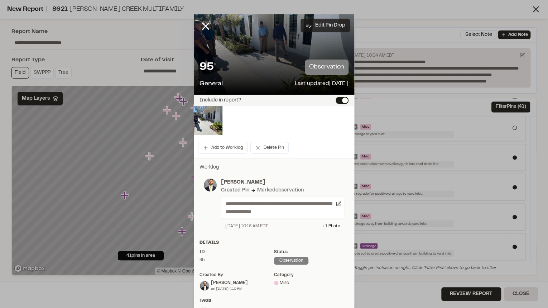
click at [335, 23] on button "Edit Pin Drop" at bounding box center [324, 26] width 49 height 14
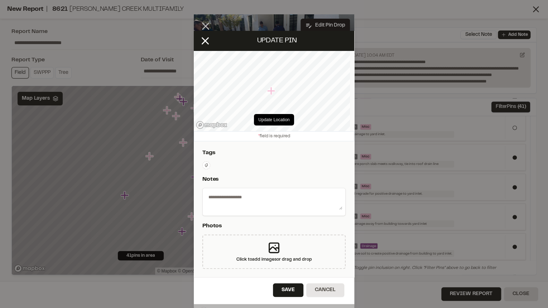
type textarea "**********"
select select "*"
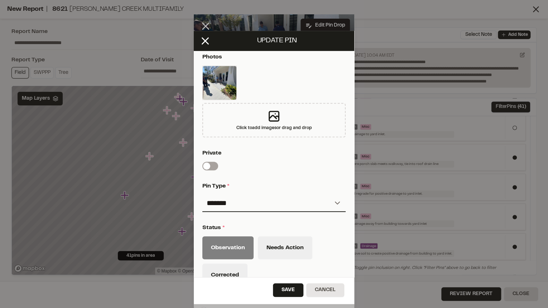
scroll to position [258, 0]
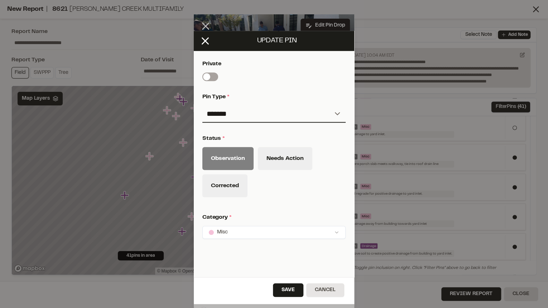
click at [250, 230] on html "Close sidebar v 3.0.1 Shares Current Workspace SeamonWhiteside Inc. SI Projects…" at bounding box center [274, 154] width 548 height 308
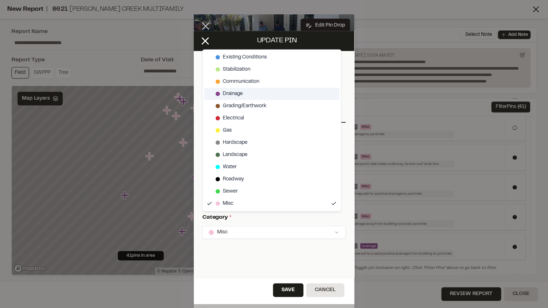
click at [234, 90] on span "Drainage" at bounding box center [233, 94] width 20 height 8
click at [249, 202] on div "Misc" at bounding box center [271, 203] width 135 height 12
click at [288, 292] on html "Close sidebar v 3.0.1 Shares Current Workspace SeamonWhiteside Inc. SI Projects…" at bounding box center [274, 154] width 548 height 308
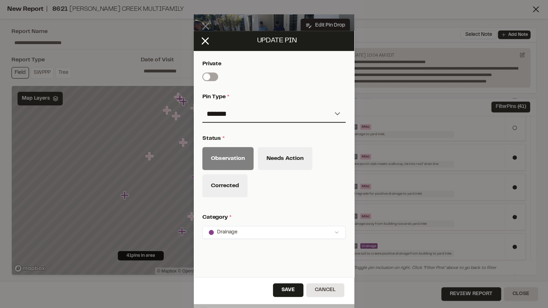
drag, startPoint x: 205, startPoint y: 44, endPoint x: 201, endPoint y: 30, distance: 14.9
click at [205, 44] on icon at bounding box center [205, 41] width 12 height 12
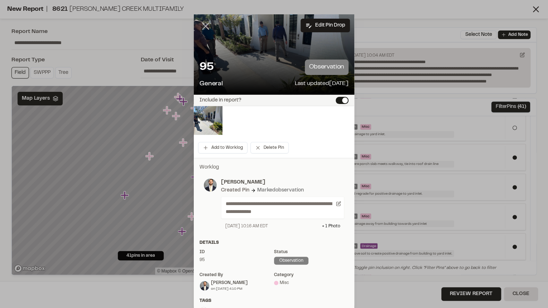
click at [200, 26] on icon at bounding box center [205, 26] width 12 height 12
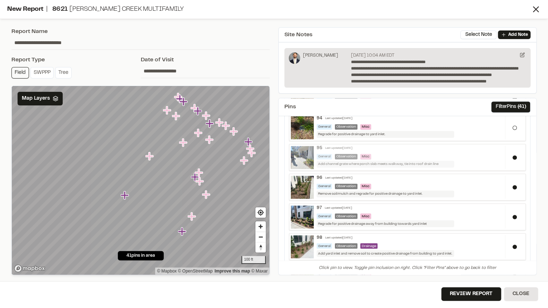
click at [432, 147] on div "95 Last updated Sep 18, 2025" at bounding box center [408, 147] width 185 height 5
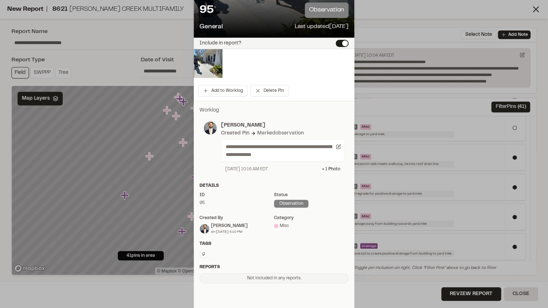
scroll to position [0, 0]
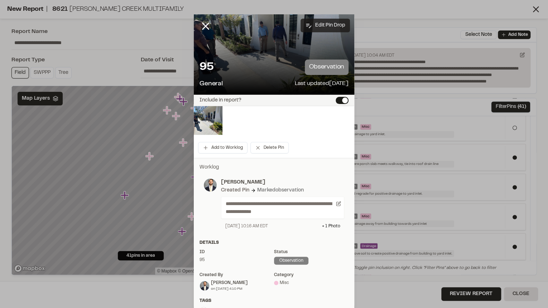
click at [325, 27] on button "Edit Pin Drop" at bounding box center [324, 26] width 49 height 14
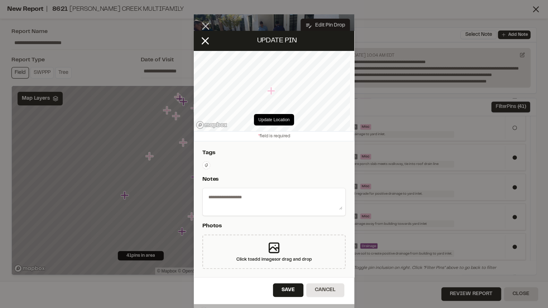
type textarea "**********"
select select "*"
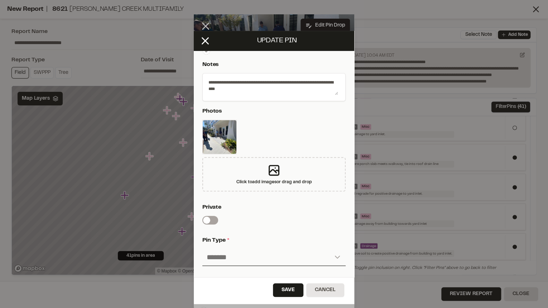
scroll to position [229, 0]
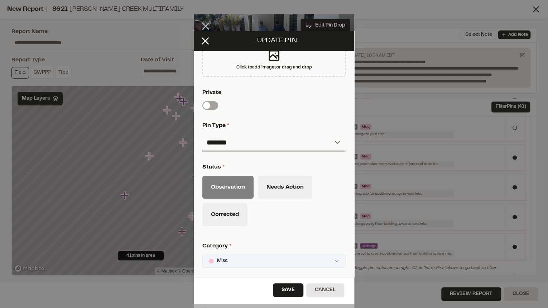
click at [256, 256] on div "**********" at bounding box center [274, 154] width 548 height 308
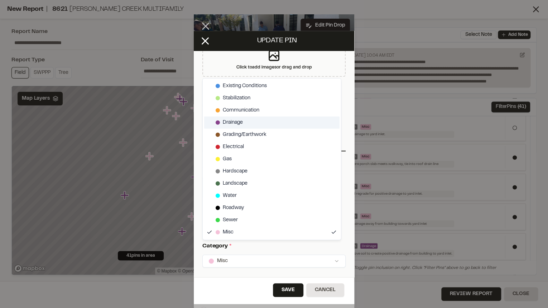
click at [241, 123] on span "Drainage" at bounding box center [233, 122] width 20 height 8
click at [247, 230] on div "Misc" at bounding box center [271, 232] width 135 height 12
click at [250, 250] on html "Close sidebar v 3.0.1 Shares Current Workspace SeamonWhiteside Inc. SI Projects…" at bounding box center [274, 154] width 548 height 308
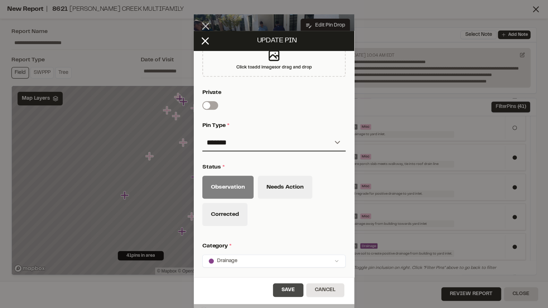
click at [280, 285] on button "Save" at bounding box center [288, 290] width 30 height 14
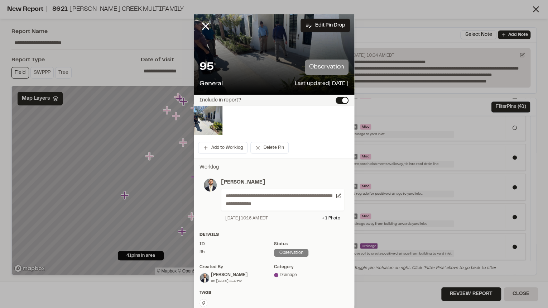
click at [208, 24] on div at bounding box center [211, 31] width 34 height 34
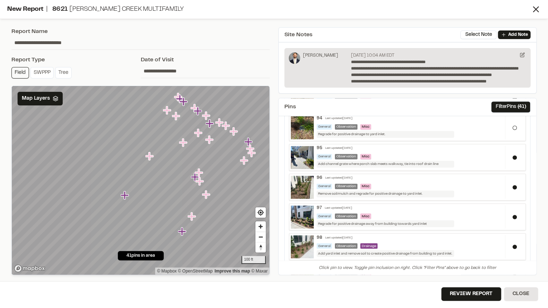
click at [207, 24] on div "**********" at bounding box center [140, 151] width 267 height 256
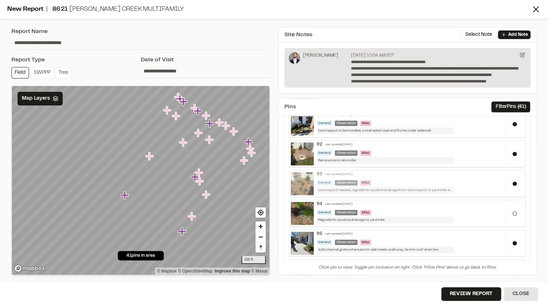
scroll to position [497, 0]
click at [449, 174] on div "93 Last updated Sep 19, 2025 General Observation Misc Downspout needed, regrade…" at bounding box center [409, 183] width 191 height 22
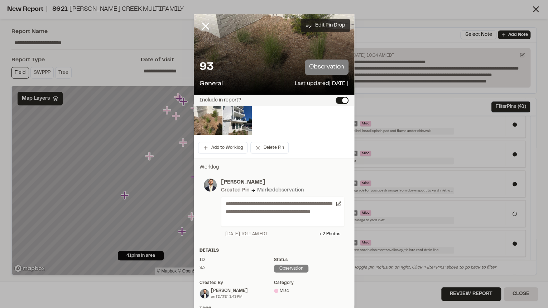
click at [335, 21] on button "Edit Pin Drop" at bounding box center [324, 26] width 49 height 14
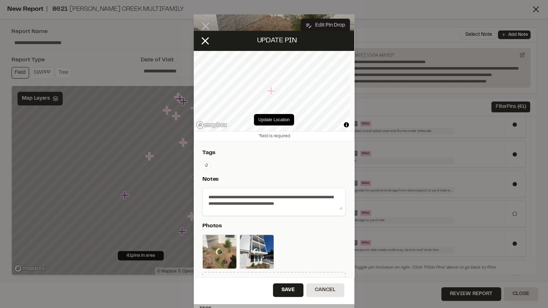
type textarea "**********"
select select "*"
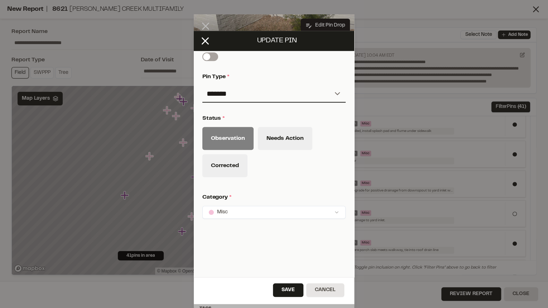
scroll to position [286, 0]
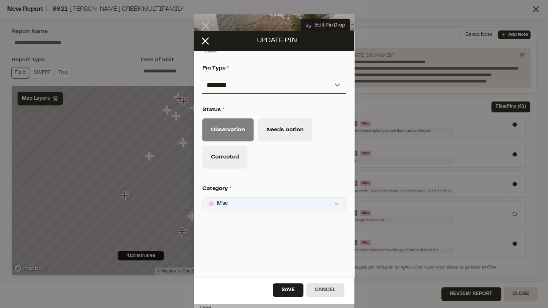
click at [232, 199] on html "Close sidebar v 3.0.1 Shares Current Workspace SeamonWhiteside Inc. SI Projects…" at bounding box center [274, 154] width 548 height 308
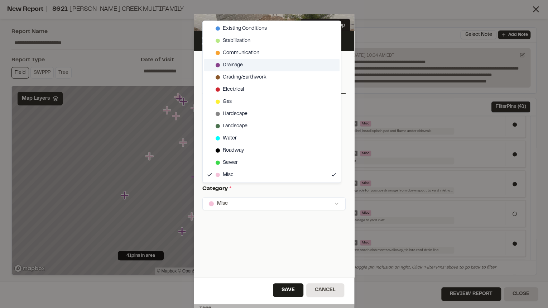
click at [245, 63] on div "Drainage" at bounding box center [271, 65] width 135 height 12
click at [242, 177] on div "Misc" at bounding box center [271, 175] width 135 height 12
click at [269, 260] on html "Close sidebar v 3.0.1 Shares Current Workspace SeamonWhiteside Inc. SI Projects…" at bounding box center [274, 154] width 548 height 308
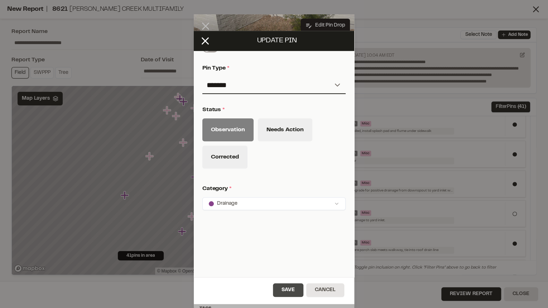
click at [284, 293] on button "Save" at bounding box center [288, 290] width 30 height 14
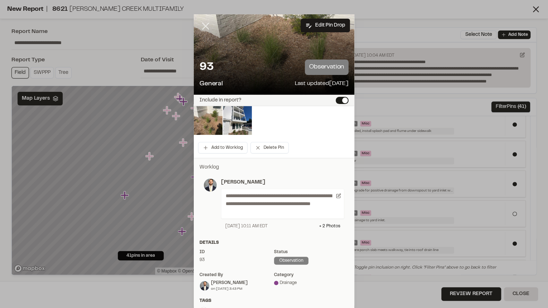
click at [207, 23] on icon at bounding box center [205, 26] width 12 height 12
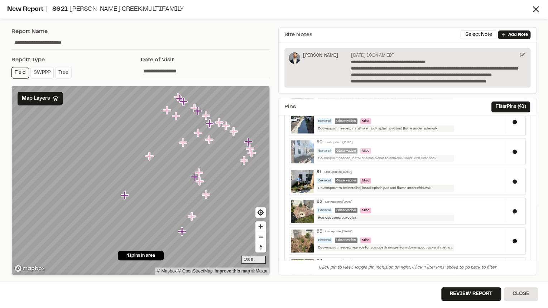
scroll to position [439, 0]
click at [444, 174] on div "91 Last updated Sep 18, 2025 General Observation Misc Downspout to be installed…" at bounding box center [409, 181] width 191 height 22
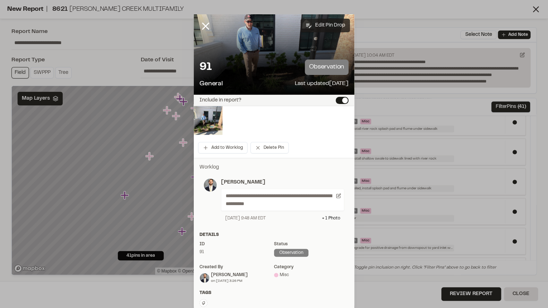
click at [328, 21] on button "Edit Pin Drop" at bounding box center [324, 26] width 49 height 14
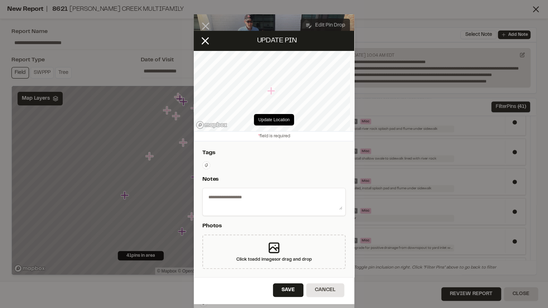
type textarea "**********"
select select "*"
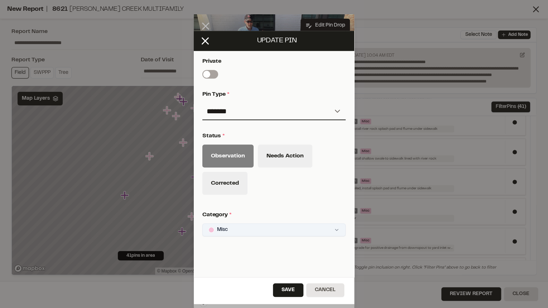
scroll to position [293, 0]
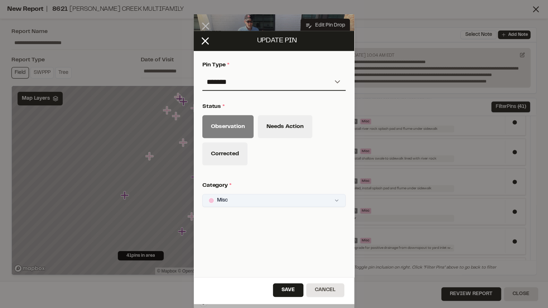
click at [244, 195] on html "Close sidebar v 3.0.1 Shares Current Workspace SeamonWhiteside Inc. SI Projects…" at bounding box center [274, 154] width 548 height 308
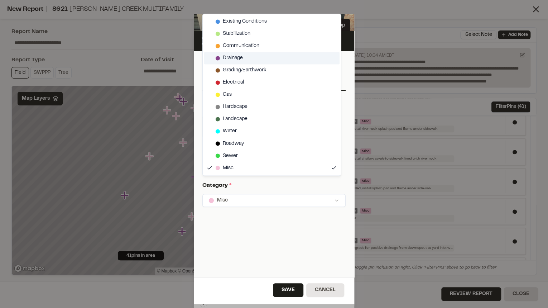
click at [251, 57] on div "Drainage" at bounding box center [271, 58] width 135 height 12
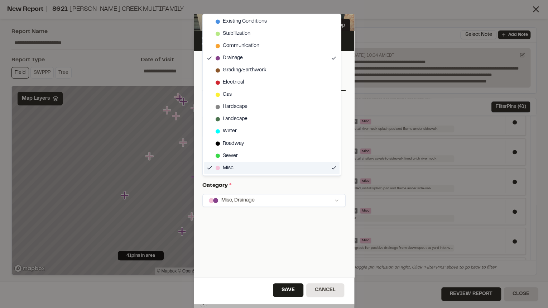
click at [248, 165] on div "Misc" at bounding box center [271, 167] width 135 height 12
click at [259, 219] on html "Close sidebar v 3.0.1 Shares Current Workspace SeamonWhiteside Inc. SI Projects…" at bounding box center [274, 154] width 548 height 308
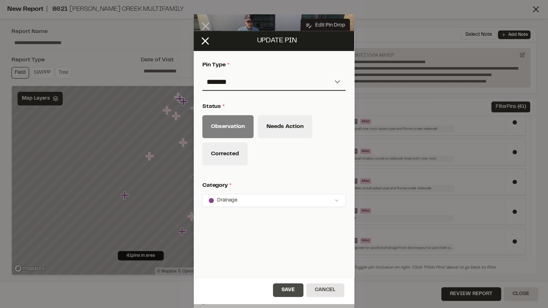
click at [291, 285] on button "Save" at bounding box center [288, 290] width 30 height 14
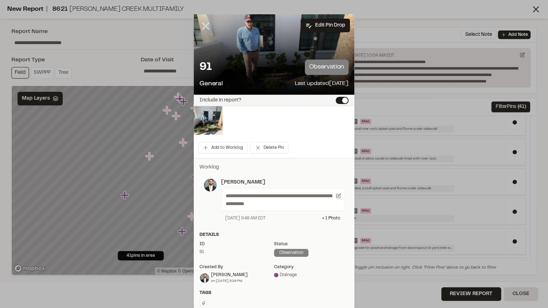
click at [203, 23] on icon at bounding box center [205, 26] width 12 height 12
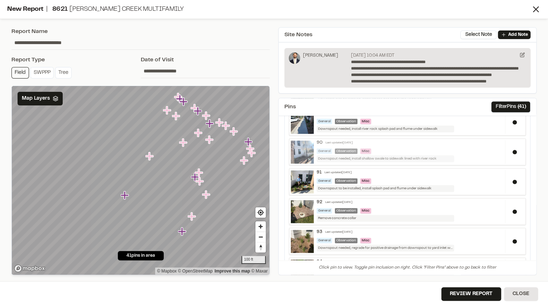
click at [438, 140] on div "90 Last updated Sep 18, 2025" at bounding box center [408, 142] width 185 height 5
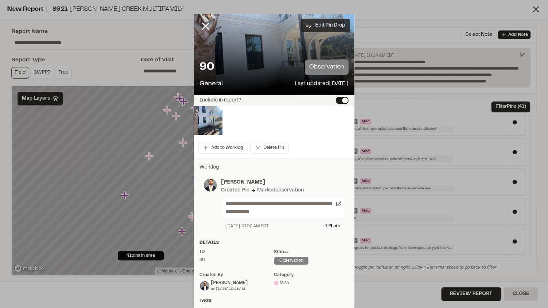
click at [318, 24] on button "Edit Pin Drop" at bounding box center [324, 26] width 49 height 14
select select "*"
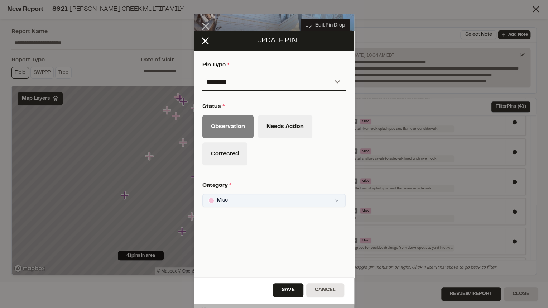
click at [243, 202] on html "Close sidebar v 3.0.1 Shares Current Workspace SeamonWhiteside Inc. SI Projects…" at bounding box center [274, 154] width 548 height 308
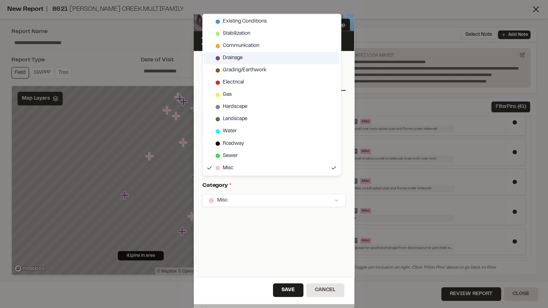
click at [239, 55] on span "Drainage" at bounding box center [233, 58] width 20 height 8
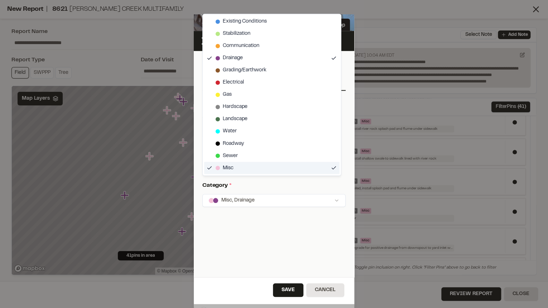
click at [256, 164] on div "Misc" at bounding box center [271, 167] width 135 height 12
click at [291, 288] on html "Close sidebar v 3.0.1 Shares Current Workspace SeamonWhiteside Inc. SI Projects…" at bounding box center [274, 154] width 548 height 308
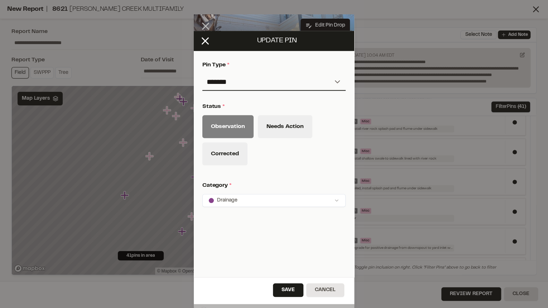
click at [289, 282] on div "Save Cancel" at bounding box center [274, 290] width 160 height 27
click at [288, 288] on button "Save" at bounding box center [288, 290] width 30 height 14
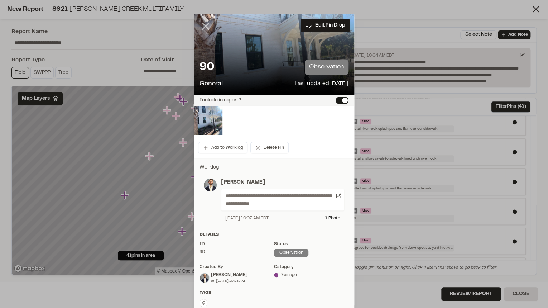
click at [205, 25] on icon at bounding box center [205, 26] width 12 height 12
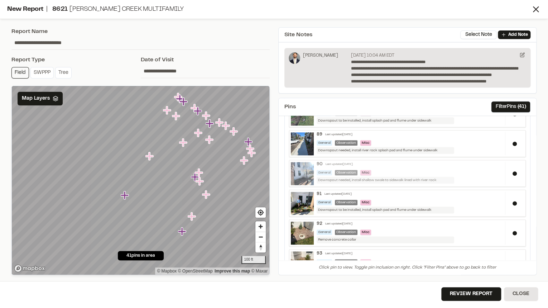
scroll to position [382, 0]
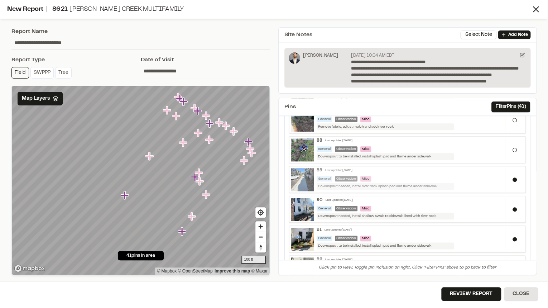
click at [423, 176] on div "General Observation Misc" at bounding box center [408, 178] width 185 height 5
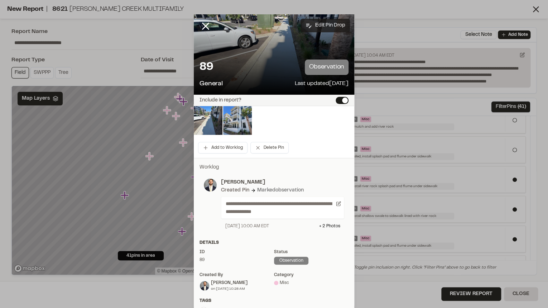
click at [320, 28] on button "Edit Pin Drop" at bounding box center [324, 26] width 49 height 14
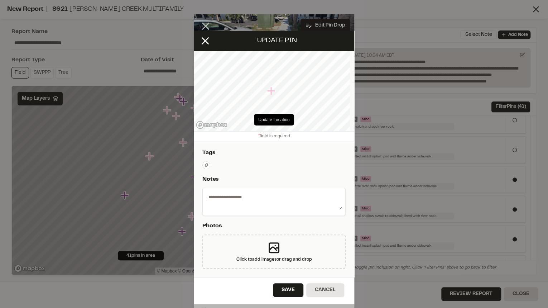
type textarea "**********"
select select "*"
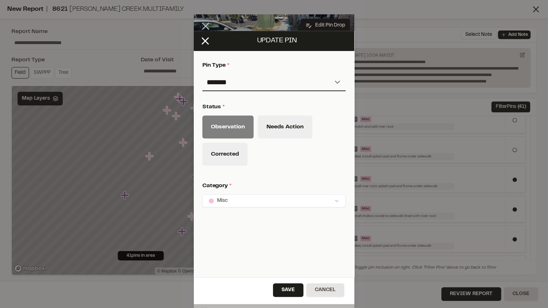
scroll to position [293, 0]
click at [242, 202] on html "Close sidebar v 3.0.1 Shares Current Workspace SeamonWhiteside Inc. SI Projects…" at bounding box center [274, 154] width 548 height 308
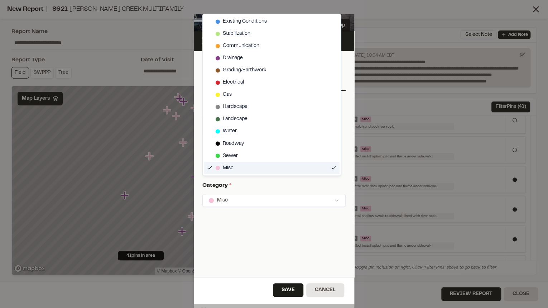
click at [231, 169] on span "Misc" at bounding box center [228, 168] width 11 height 8
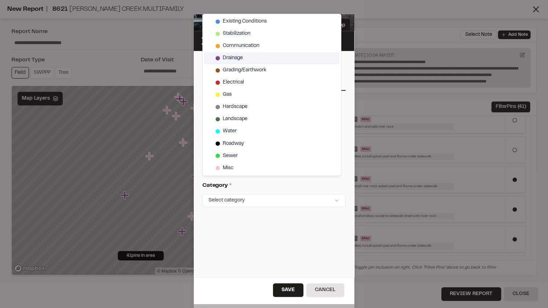
click at [232, 59] on span "Drainage" at bounding box center [233, 58] width 20 height 8
click at [267, 219] on html "Close sidebar v 3.0.1 Shares Current Workspace SeamonWhiteside Inc. SI Projects…" at bounding box center [274, 154] width 548 height 308
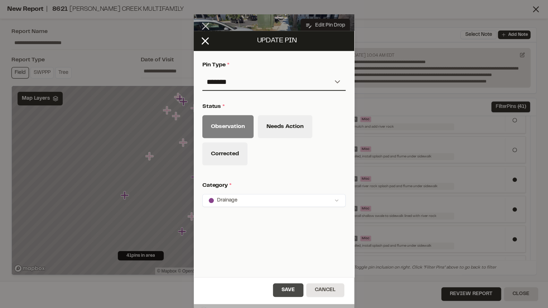
click at [291, 289] on button "Save" at bounding box center [288, 290] width 30 height 14
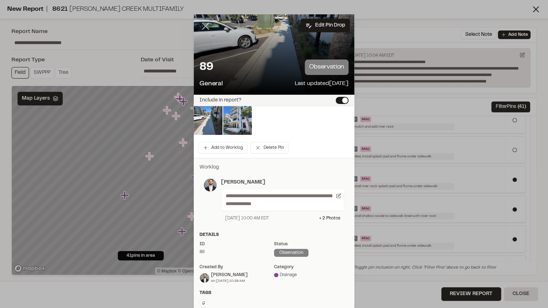
click at [201, 27] on icon at bounding box center [205, 26] width 12 height 12
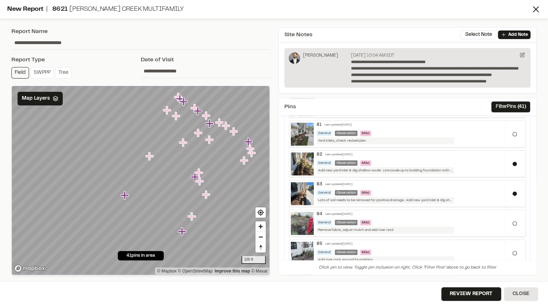
scroll to position [182, 0]
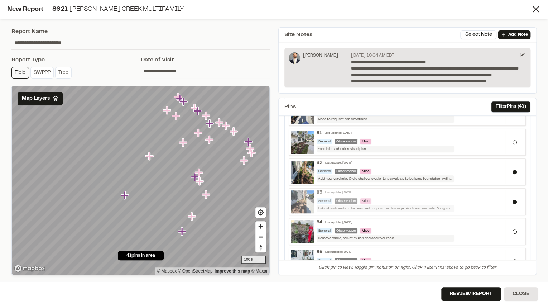
click at [401, 194] on div "83 Last updated Sep 18, 2025 General Observation Misc Lots of soil needs to be …" at bounding box center [409, 201] width 191 height 22
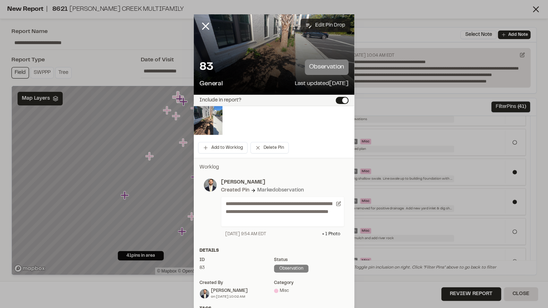
click at [328, 23] on button "Edit Pin Drop" at bounding box center [324, 26] width 49 height 14
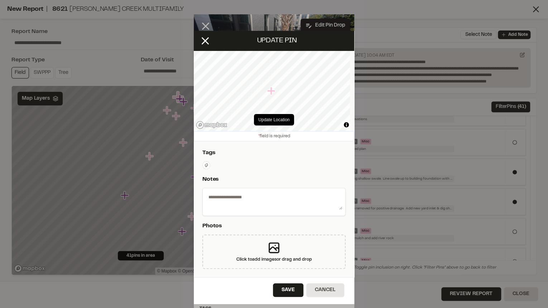
type textarea "**********"
select select "*"
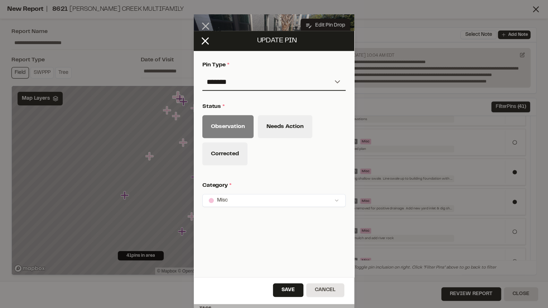
scroll to position [293, 0]
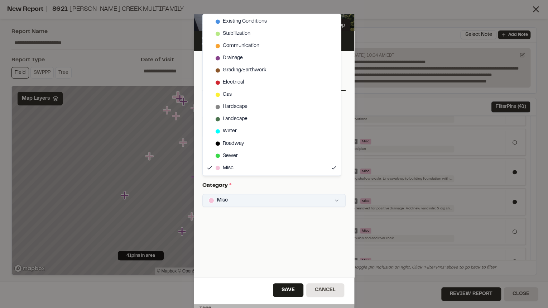
click at [254, 198] on html "Close sidebar v 3.0.1 Shares Current Workspace SeamonWhiteside Inc. SI Projects…" at bounding box center [274, 154] width 548 height 308
click at [242, 167] on div "Misc" at bounding box center [271, 167] width 135 height 12
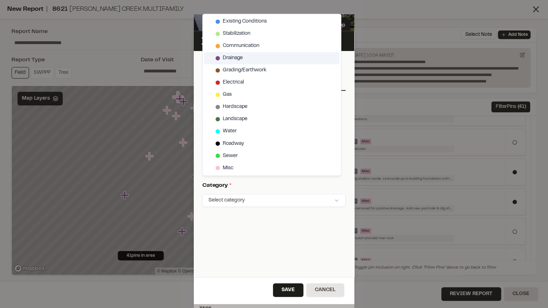
click at [254, 57] on div "Drainage" at bounding box center [271, 58] width 135 height 12
click at [265, 234] on div "**********" at bounding box center [274, 154] width 548 height 308
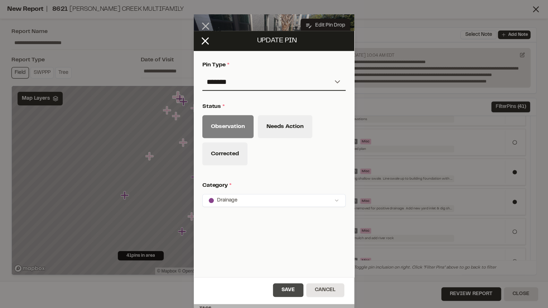
click at [290, 288] on button "Save" at bounding box center [288, 290] width 30 height 14
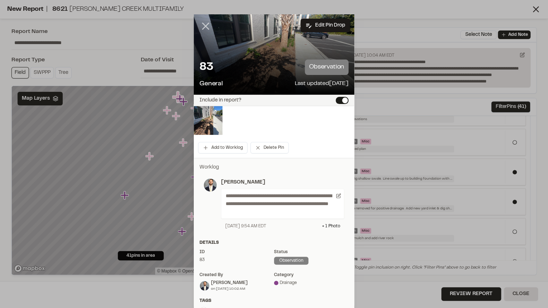
click at [202, 28] on icon at bounding box center [205, 26] width 12 height 12
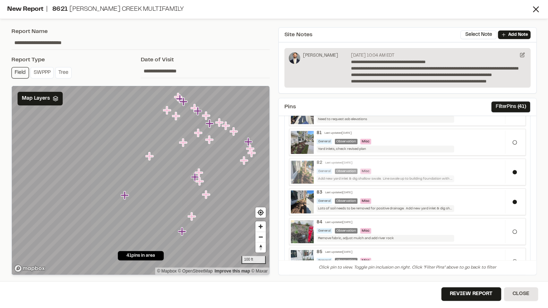
click at [482, 163] on div "82 Last updated Sep 18, 2025" at bounding box center [408, 162] width 185 height 5
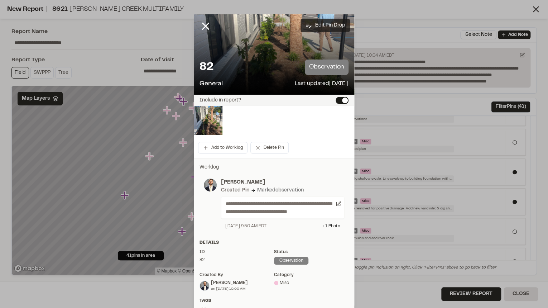
click at [316, 24] on button "Edit Pin Drop" at bounding box center [324, 26] width 49 height 14
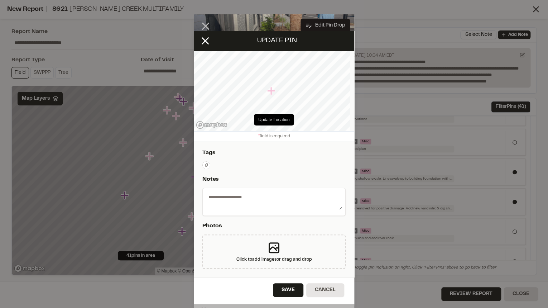
type textarea "**********"
select select "*"
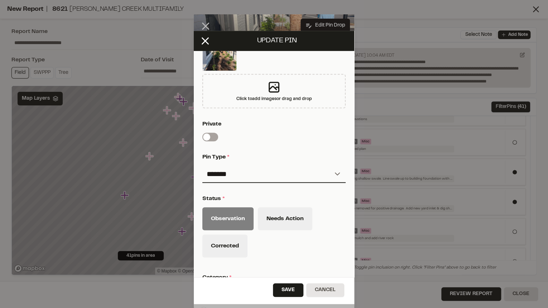
scroll to position [229, 0]
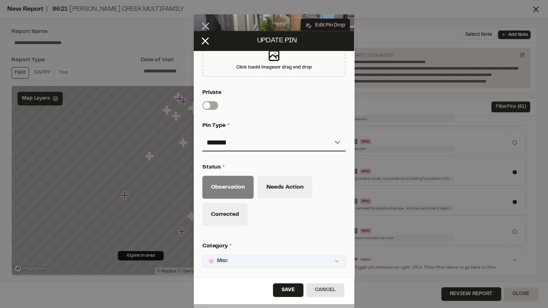
click at [265, 264] on html "Close sidebar v 3.0.1 Shares Current Workspace SeamonWhiteside Inc. SI Projects…" at bounding box center [274, 154] width 548 height 308
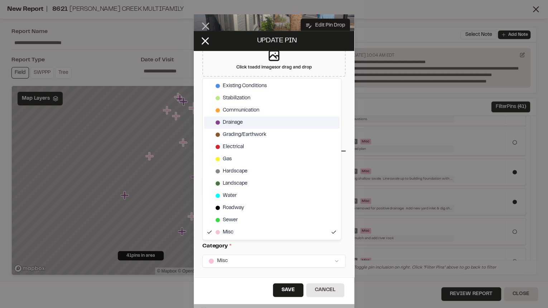
click at [242, 126] on div "Drainage" at bounding box center [271, 122] width 135 height 12
click at [251, 233] on div "Misc" at bounding box center [271, 232] width 135 height 12
click at [285, 290] on html "Close sidebar v 3.0.1 Shares Current Workspace SeamonWhiteside Inc. SI Projects…" at bounding box center [274, 154] width 548 height 308
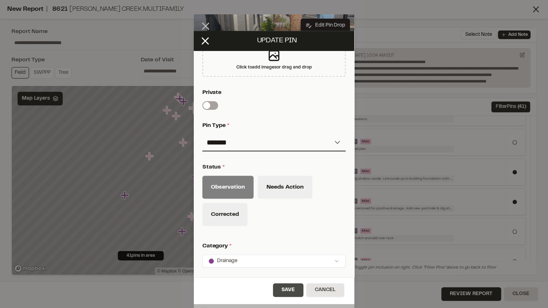
click at [285, 290] on button "Save" at bounding box center [288, 290] width 30 height 14
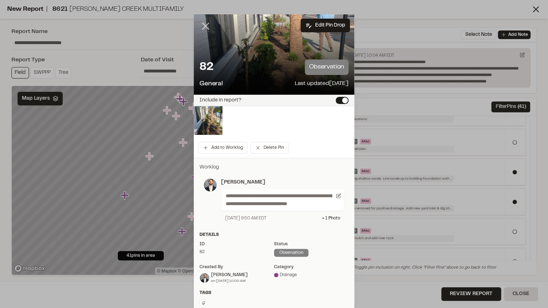
click at [203, 24] on line at bounding box center [206, 26] width 6 height 6
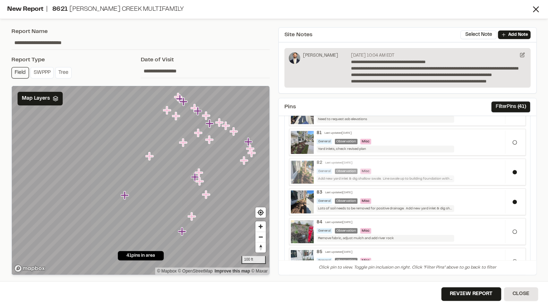
click at [457, 160] on div "82 Last updated Sep 18, 2025" at bounding box center [408, 162] width 185 height 5
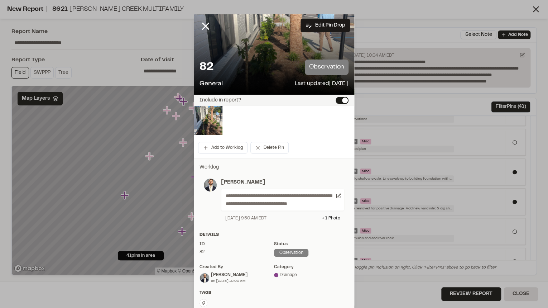
scroll to position [0, 0]
click at [204, 26] on icon at bounding box center [205, 26] width 12 height 12
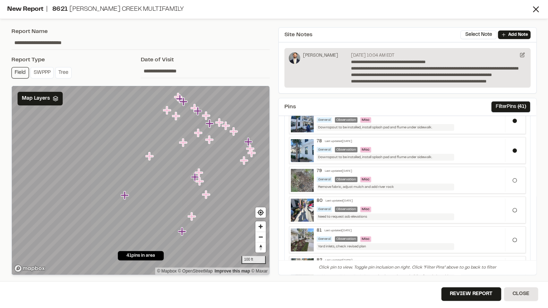
scroll to position [67, 0]
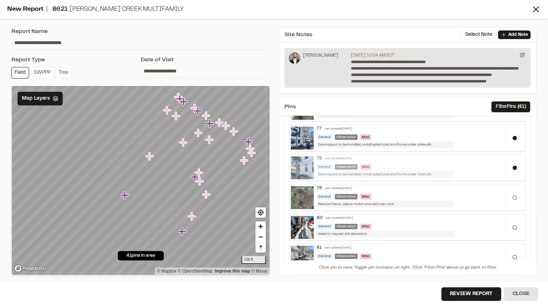
click at [447, 160] on div "78 Last updated Sep 18, 2025 General Observation Misc Downspout to be installed…" at bounding box center [409, 167] width 191 height 22
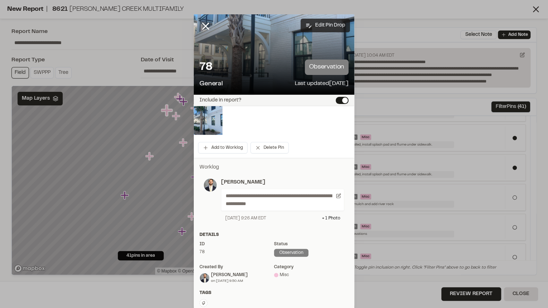
click at [326, 29] on button "Edit Pin Drop" at bounding box center [324, 26] width 49 height 14
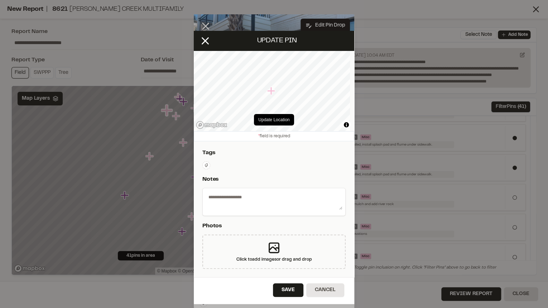
type textarea "**********"
select select "*"
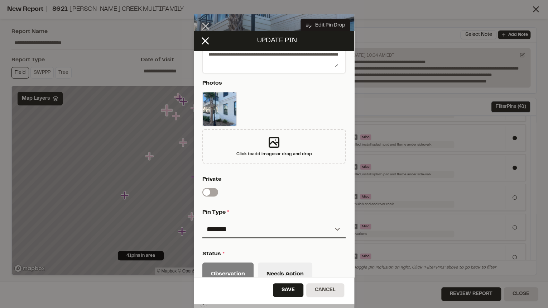
scroll to position [258, 0]
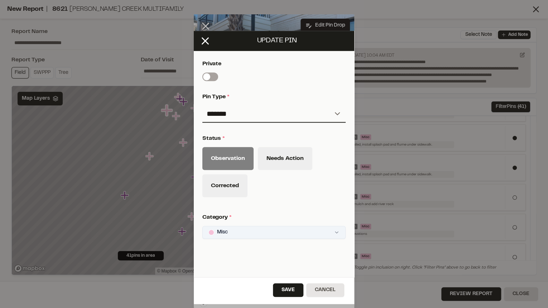
click at [263, 234] on div "**********" at bounding box center [274, 154] width 548 height 308
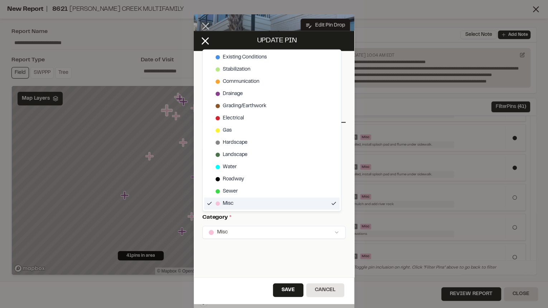
click at [239, 201] on div "Misc" at bounding box center [271, 203] width 135 height 12
click at [238, 91] on span "Drainage" at bounding box center [233, 94] width 20 height 8
click at [270, 263] on html "Close sidebar v 3.0.1 Shares Current Workspace SeamonWhiteside Inc. SI Projects…" at bounding box center [274, 154] width 548 height 308
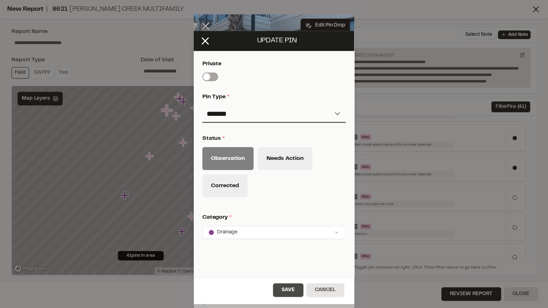
click at [290, 289] on button "Save" at bounding box center [288, 290] width 30 height 14
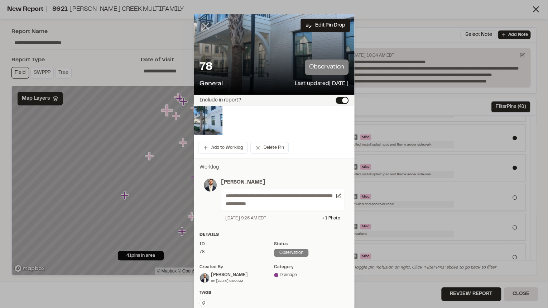
click at [205, 25] on line at bounding box center [206, 26] width 6 height 6
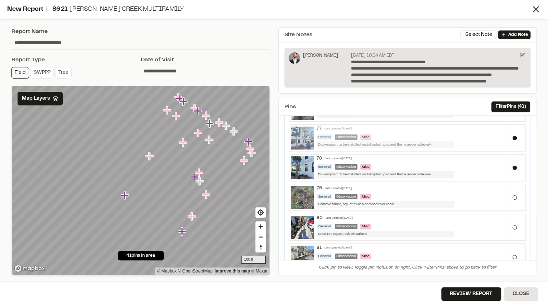
click at [393, 138] on div "General Observation Misc" at bounding box center [408, 136] width 185 height 5
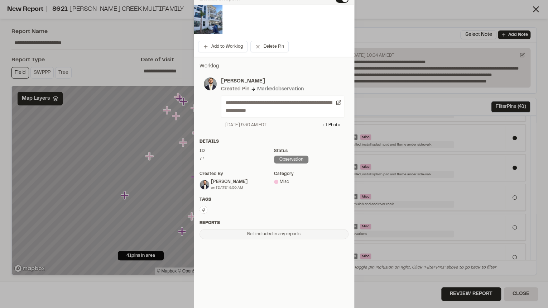
scroll to position [15, 0]
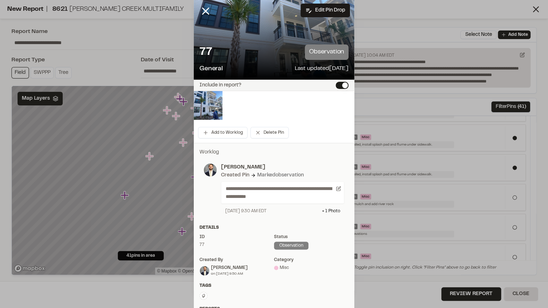
click at [317, 53] on p "observation" at bounding box center [327, 51] width 44 height 15
click at [315, 12] on button "Edit Pin Drop" at bounding box center [324, 11] width 49 height 14
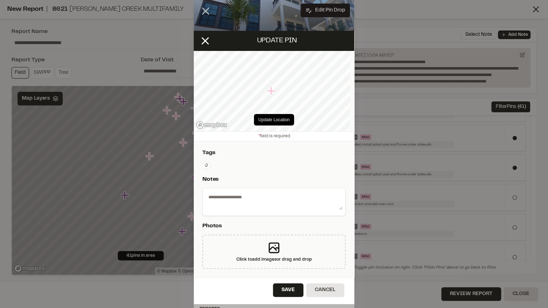
type textarea "**********"
select select "*"
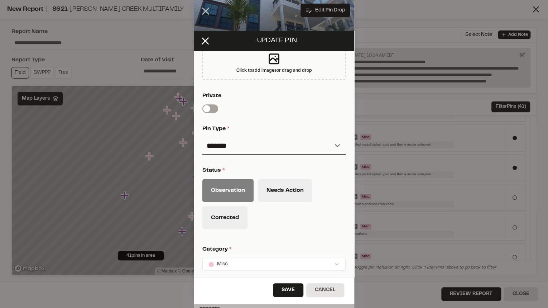
scroll to position [258, 0]
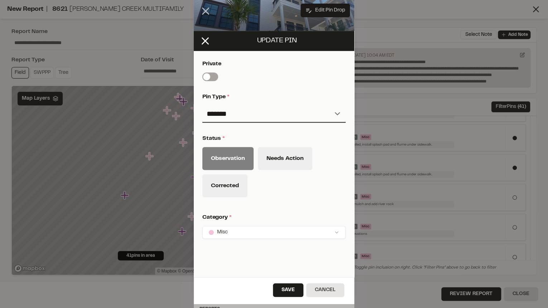
click at [233, 229] on html "Close sidebar v 3.0.1 Shares Current Workspace SeamonWhiteside Inc. SI Projects…" at bounding box center [274, 154] width 548 height 308
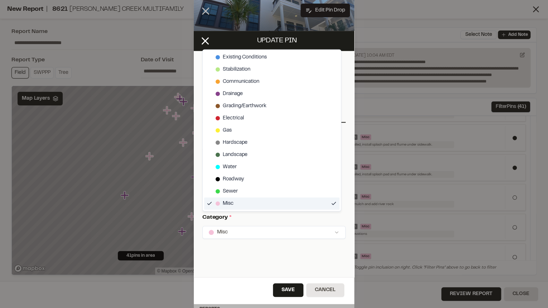
click at [222, 203] on div "Misc" at bounding box center [225, 203] width 18 height 8
click at [238, 92] on span "Drainage" at bounding box center [233, 94] width 20 height 8
click at [258, 242] on div "**********" at bounding box center [274, 154] width 548 height 308
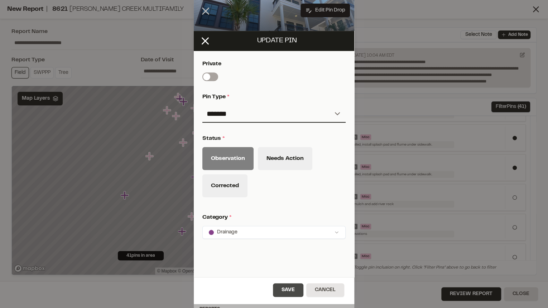
click at [282, 293] on button "Save" at bounding box center [288, 290] width 30 height 14
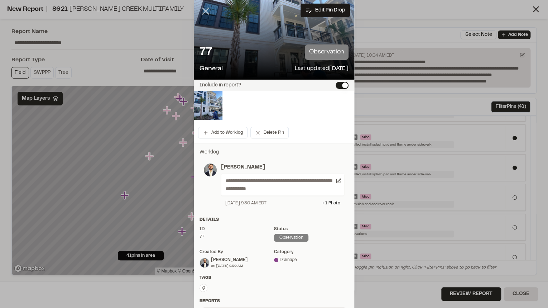
click at [203, 10] on line at bounding box center [206, 11] width 6 height 6
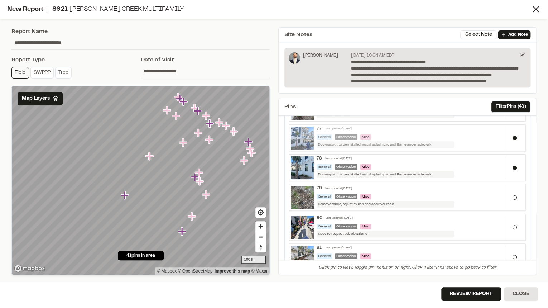
click at [445, 134] on div "General Observation Misc" at bounding box center [408, 136] width 185 height 5
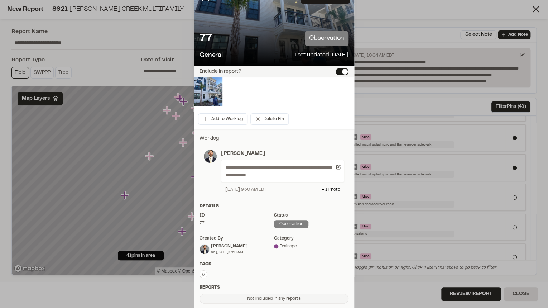
scroll to position [0, 0]
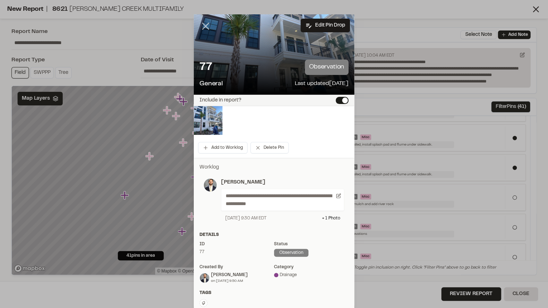
click at [206, 29] on line at bounding box center [206, 26] width 6 height 6
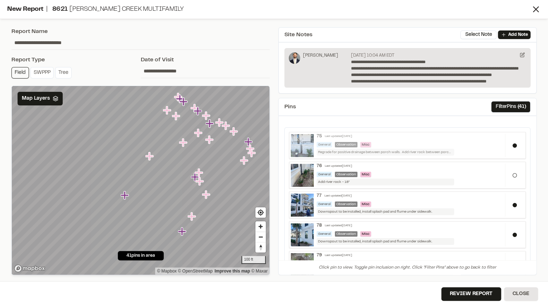
click at [407, 140] on div "75 Last updated Sep 18, 2025 General Observation Misc Regrade for positive drai…" at bounding box center [409, 145] width 191 height 22
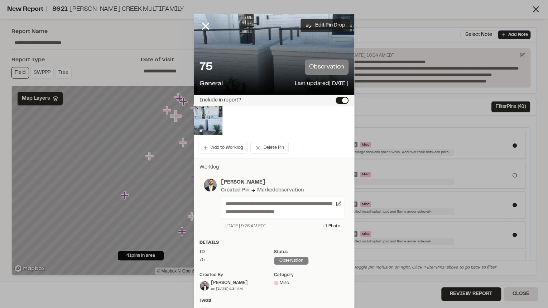
click at [325, 27] on button "Edit Pin Drop" at bounding box center [324, 26] width 49 height 14
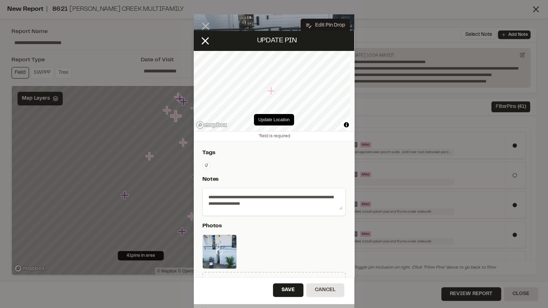
type textarea "**********"
select select "*"
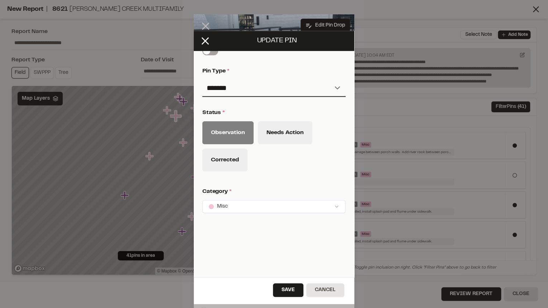
scroll to position [293, 0]
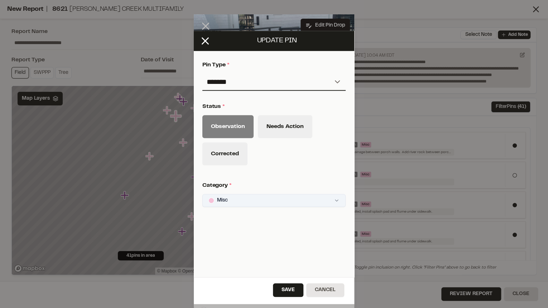
click at [245, 191] on html "Close sidebar v 3.0.1 Shares Current Workspace SeamonWhiteside Inc. SI Projects…" at bounding box center [274, 154] width 548 height 308
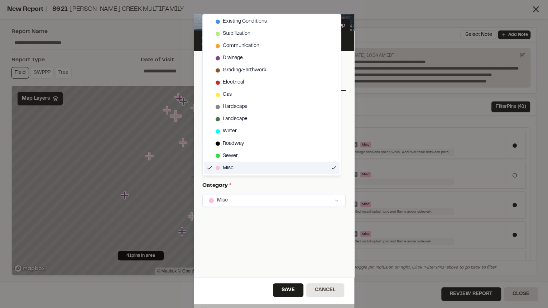
click at [236, 167] on div "Misc" at bounding box center [271, 167] width 135 height 12
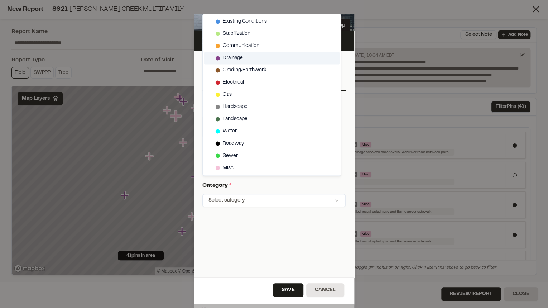
click at [234, 59] on span "Drainage" at bounding box center [233, 58] width 20 height 8
click at [288, 289] on html "Close sidebar v 3.0.1 Shares Current Workspace SeamonWhiteside Inc. SI Projects…" at bounding box center [274, 154] width 548 height 308
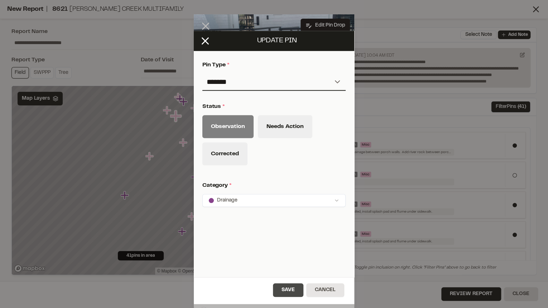
click at [288, 287] on button "Save" at bounding box center [288, 290] width 30 height 14
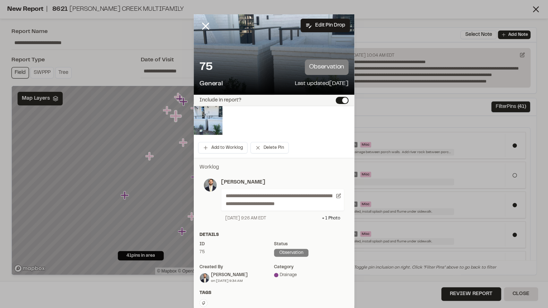
click at [203, 28] on icon at bounding box center [205, 26] width 12 height 12
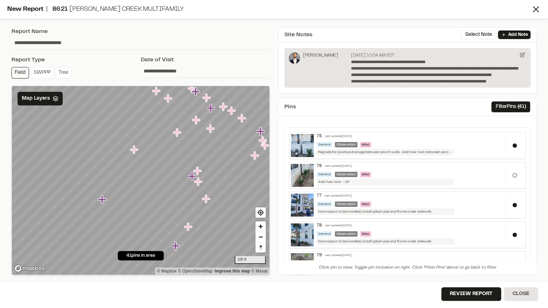
click at [172, 69] on input "**********" at bounding box center [205, 71] width 129 height 14
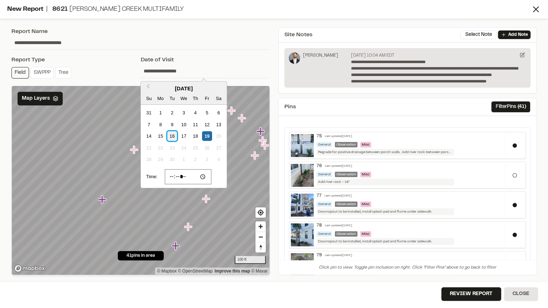
click at [175, 134] on div "16" at bounding box center [172, 136] width 10 height 10
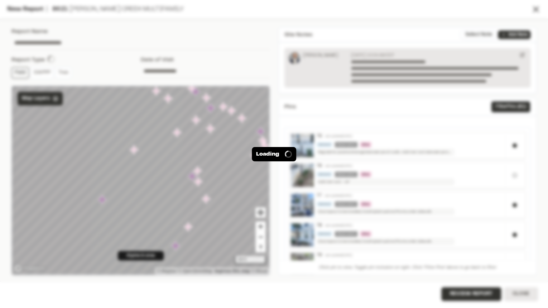
type input "**********"
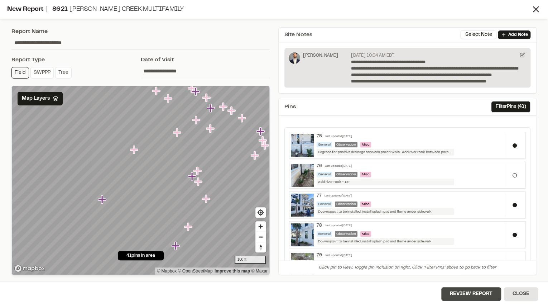
click at [472, 297] on button "Review Report" at bounding box center [471, 294] width 60 height 14
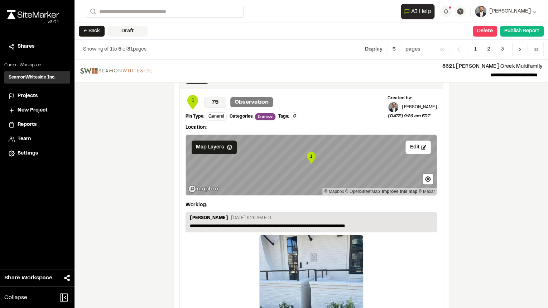
scroll to position [1305, 0]
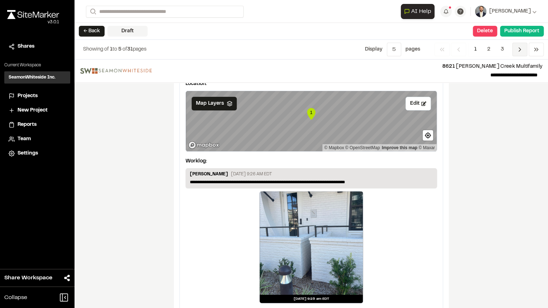
click at [518, 49] on icon "Navigation" at bounding box center [519, 49] width 7 height 7
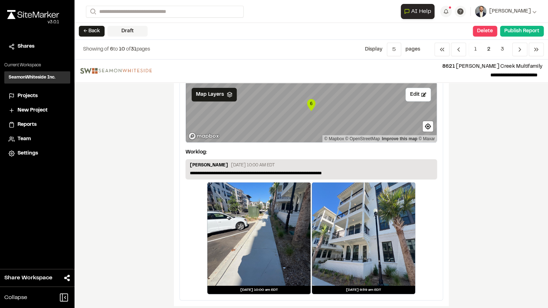
scroll to position [1185, 0]
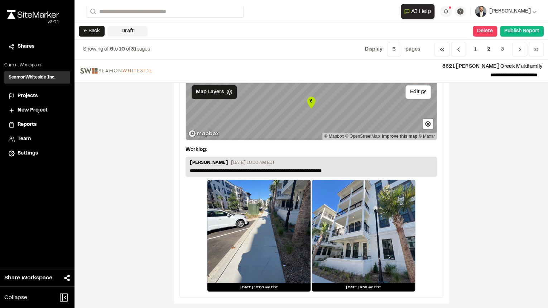
click at [500, 154] on div "**********" at bounding box center [310, 183] width 473 height 248
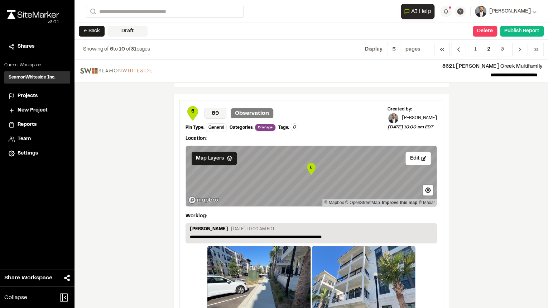
scroll to position [1042, 0]
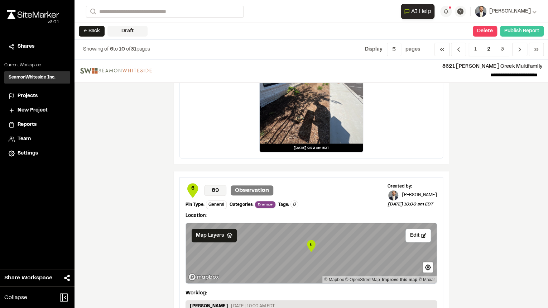
click at [512, 34] on button "Publish Report" at bounding box center [522, 31] width 44 height 11
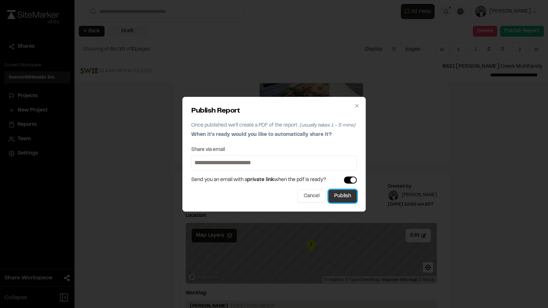
click at [342, 193] on button "Publish" at bounding box center [342, 195] width 28 height 13
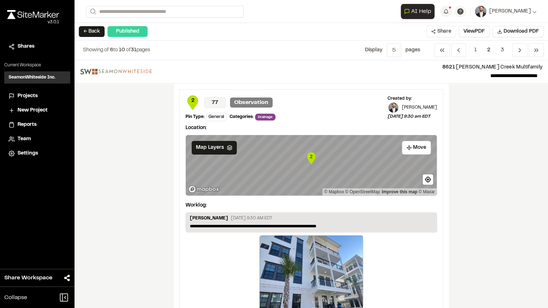
click at [448, 33] on button "Share" at bounding box center [441, 31] width 30 height 11
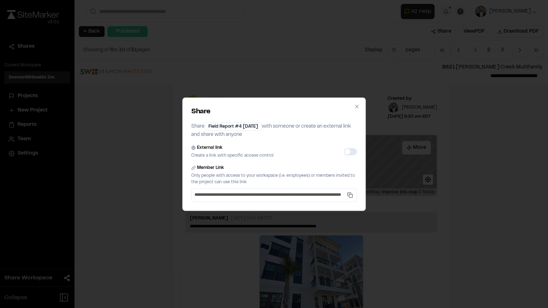
click at [348, 153] on button "External link" at bounding box center [350, 151] width 13 height 7
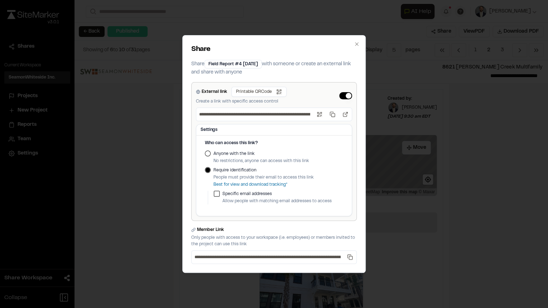
click at [213, 153] on div "Anyone with the link No restrictions, anyone can access with this link" at bounding box center [274, 157] width 138 height 14
click at [206, 155] on button "Anyone with the link" at bounding box center [208, 153] width 6 height 6
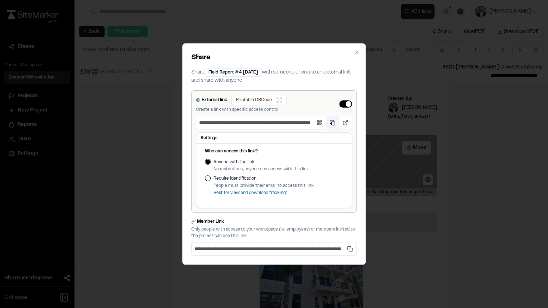
click at [334, 123] on button "Copy public link" at bounding box center [332, 122] width 13 height 13
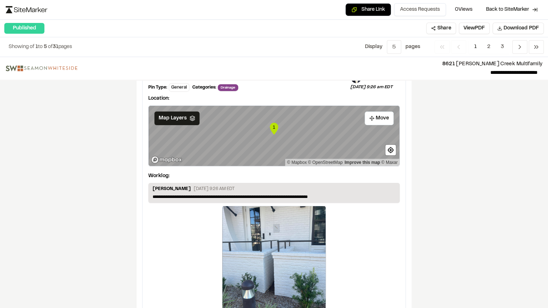
scroll to position [1295, 0]
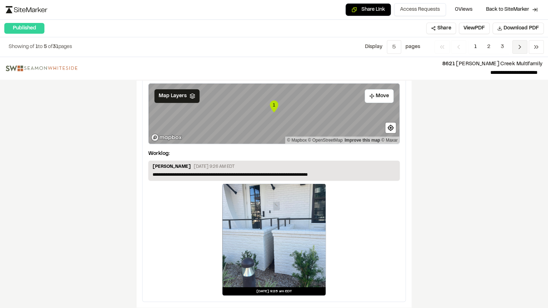
click at [522, 45] on icon "Navigation" at bounding box center [519, 46] width 7 height 7
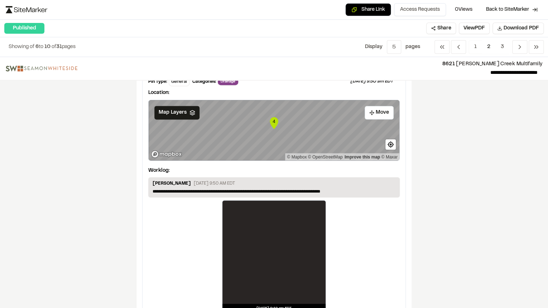
scroll to position [802, 0]
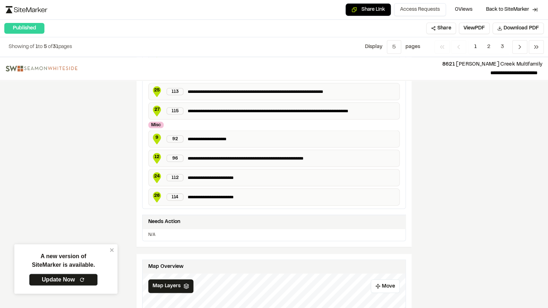
scroll to position [773, 0]
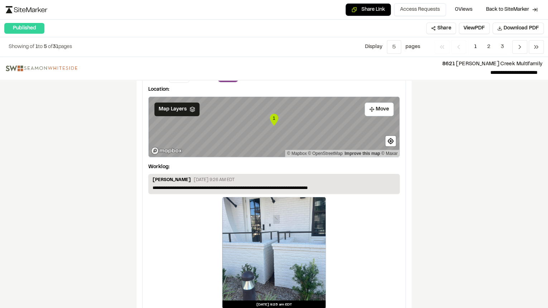
scroll to position [1295, 0]
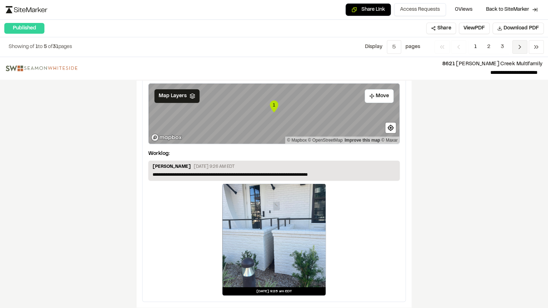
click at [520, 46] on polyline "Navigation" at bounding box center [520, 47] width 2 height 4
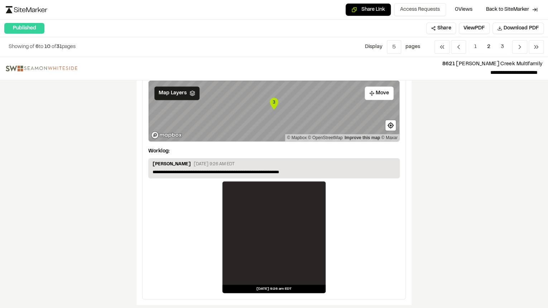
scroll to position [344, 0]
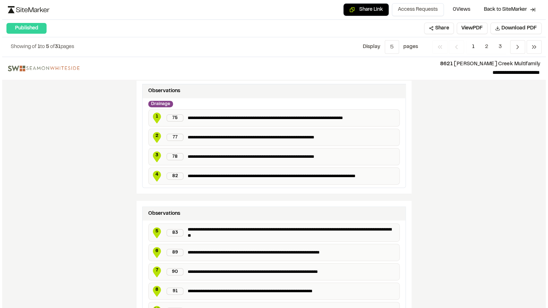
scroll to position [229, 0]
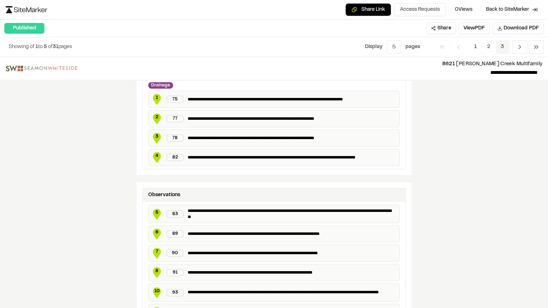
click at [502, 44] on span "3" at bounding box center [502, 47] width 14 height 14
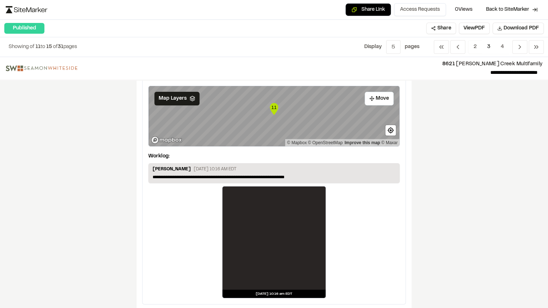
scroll to position [1182, 0]
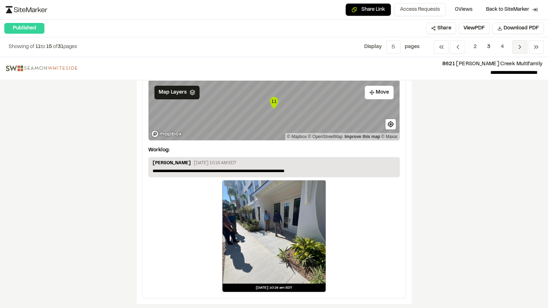
click at [523, 48] on span "Previous" at bounding box center [519, 47] width 15 height 14
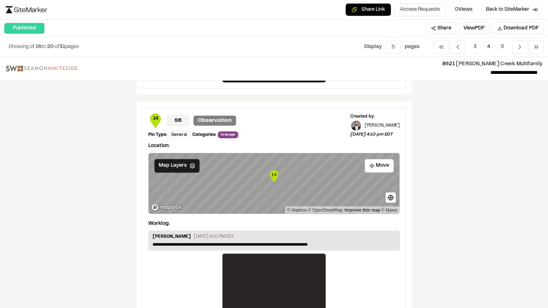
scroll to position [630, 0]
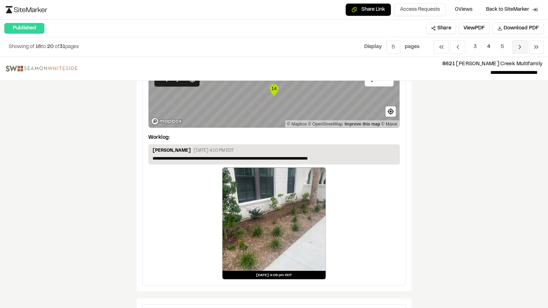
click at [518, 47] on icon "Navigation" at bounding box center [519, 46] width 7 height 7
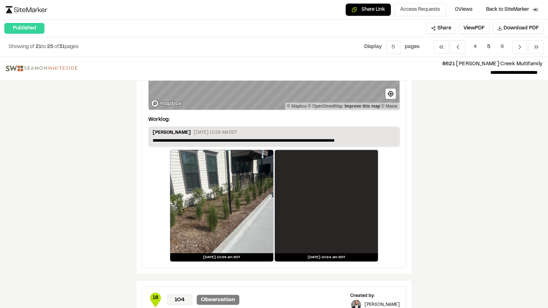
scroll to position [86, 0]
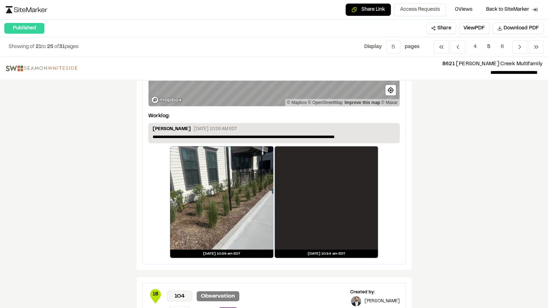
click at [347, 191] on div at bounding box center [326, 197] width 103 height 103
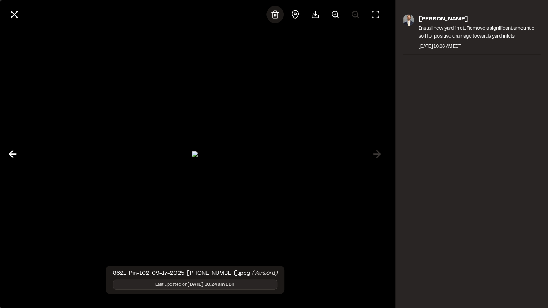
click at [275, 13] on icon at bounding box center [275, 14] width 9 height 9
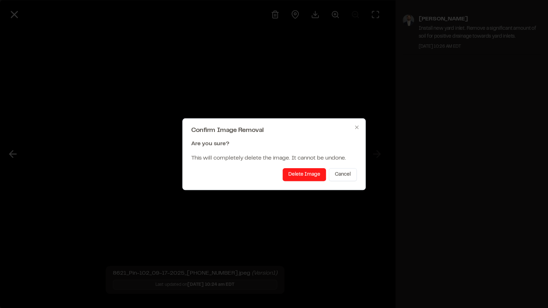
click at [307, 176] on button "Delete Image" at bounding box center [303, 174] width 43 height 13
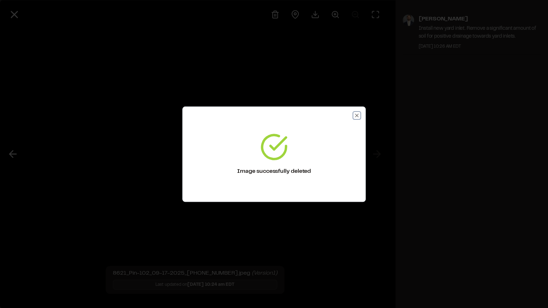
click at [356, 115] on icon "button" at bounding box center [356, 114] width 3 height 3
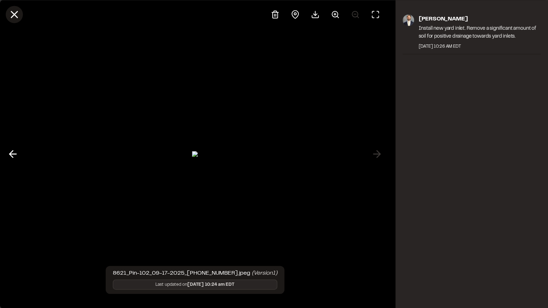
click at [16, 14] on icon at bounding box center [14, 14] width 12 height 12
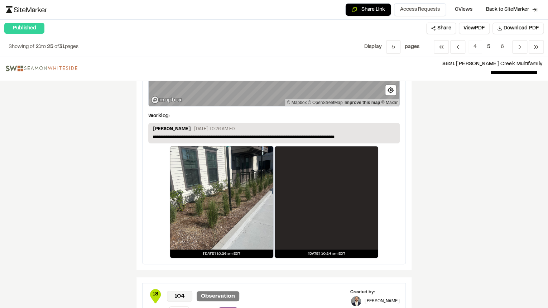
click at [426, 180] on div "**********" at bounding box center [274, 182] width 548 height 251
click at [458, 45] on polyline "Navigation" at bounding box center [458, 47] width 2 height 4
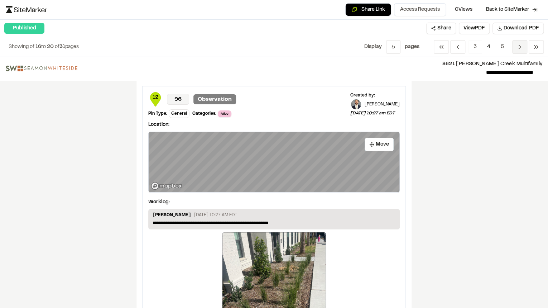
click at [516, 48] on icon "Navigation" at bounding box center [519, 46] width 7 height 7
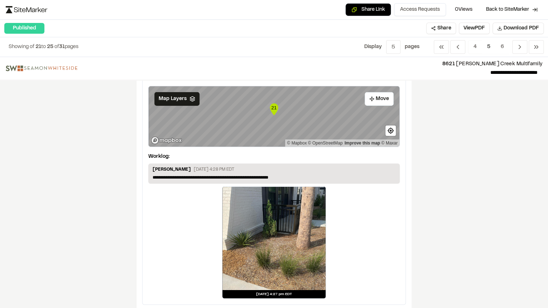
scroll to position [1160, 0]
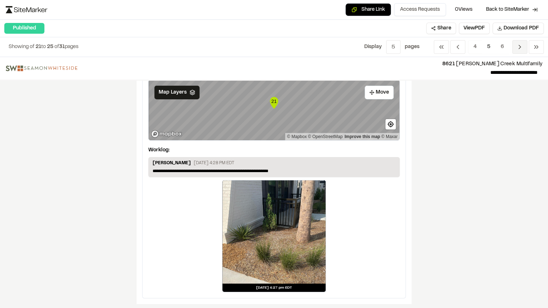
click at [517, 45] on icon "Navigation" at bounding box center [519, 46] width 7 height 7
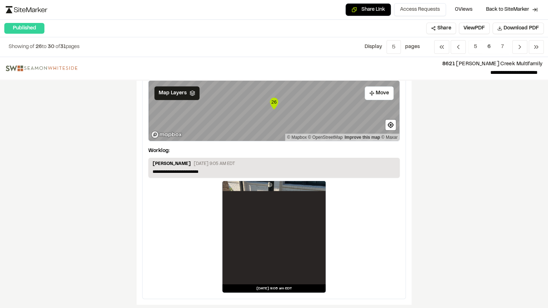
scroll to position [1189, 0]
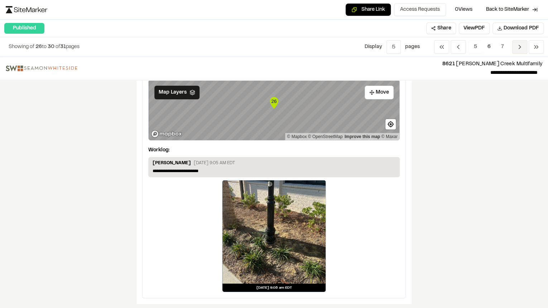
click at [523, 43] on icon "Navigation" at bounding box center [519, 46] width 7 height 7
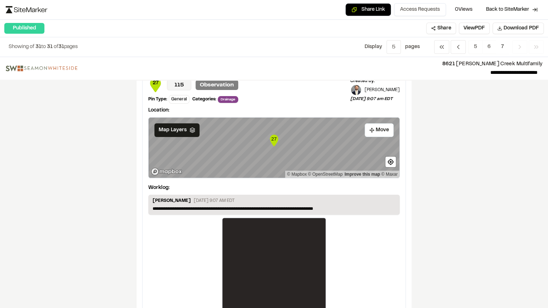
scroll to position [54, 0]
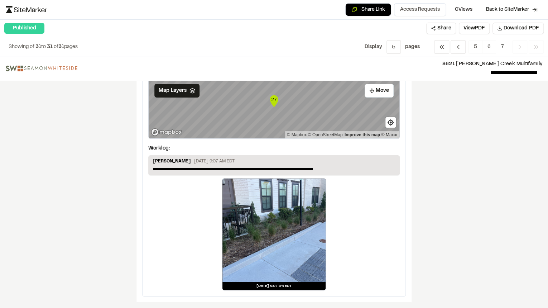
click at [483, 160] on div "**********" at bounding box center [274, 182] width 548 height 251
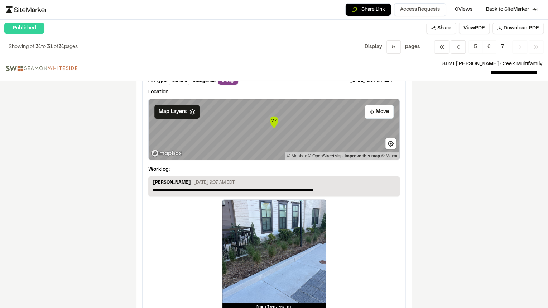
scroll to position [0, 0]
